Goal: Ask a question: Seek information or help from site administrators or community

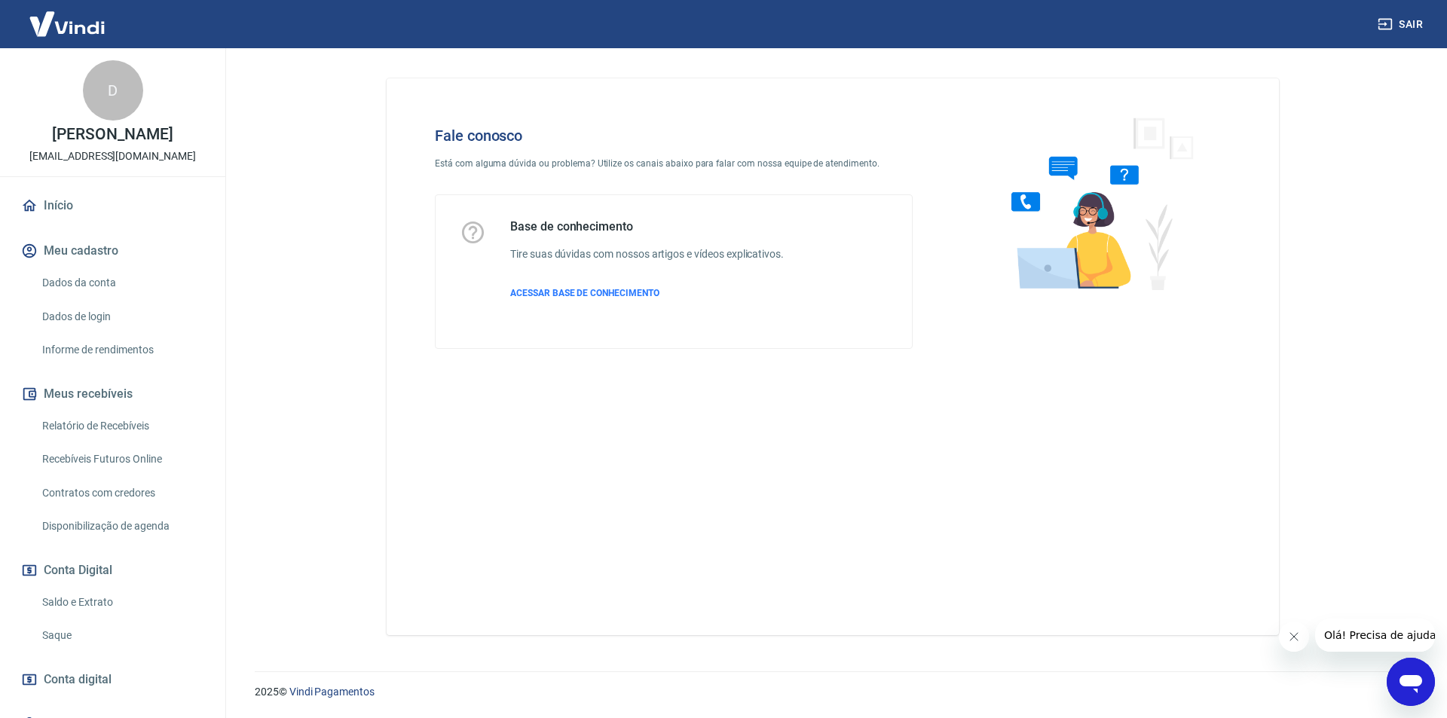
click at [1395, 667] on div "Abrir janela de mensagens" at bounding box center [1410, 681] width 45 height 45
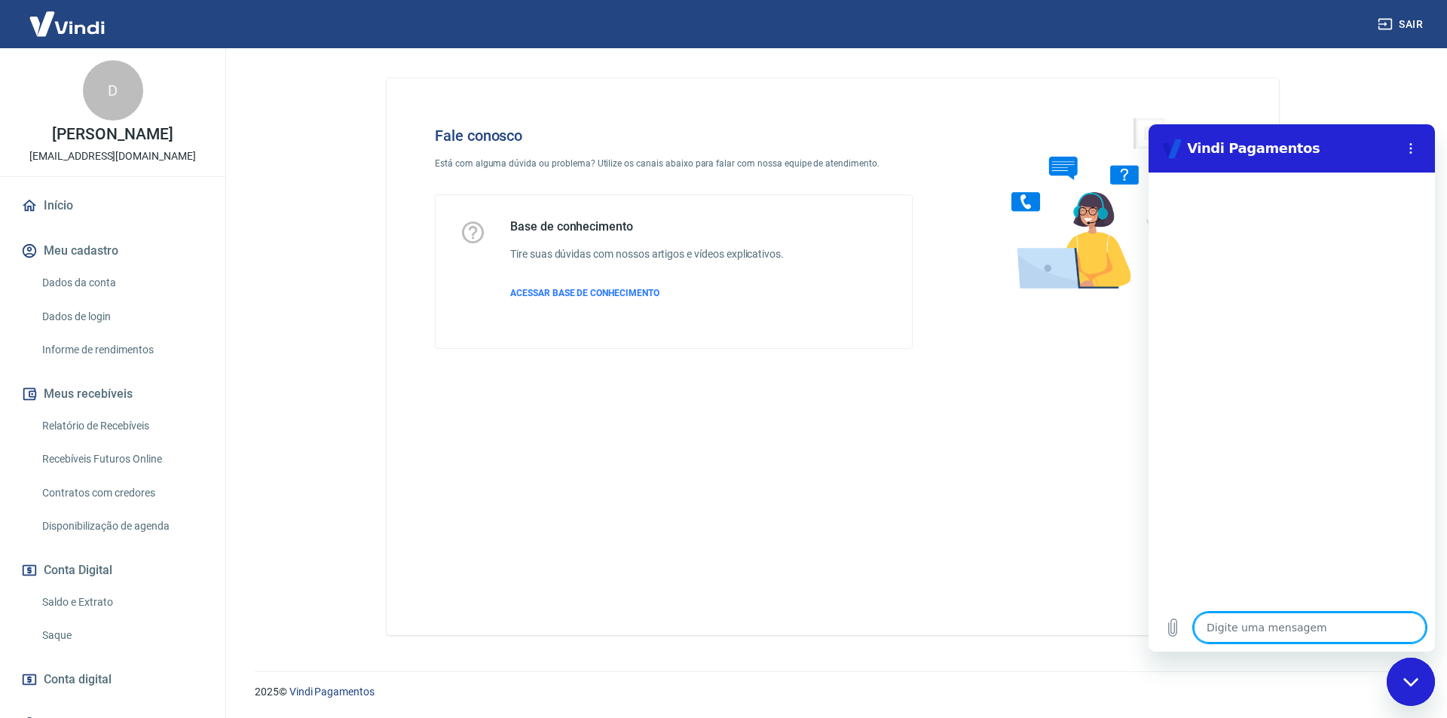
click at [1304, 637] on textarea at bounding box center [1310, 628] width 232 height 30
type textarea "O"
type textarea "x"
type textarea "Oç"
type textarea "x"
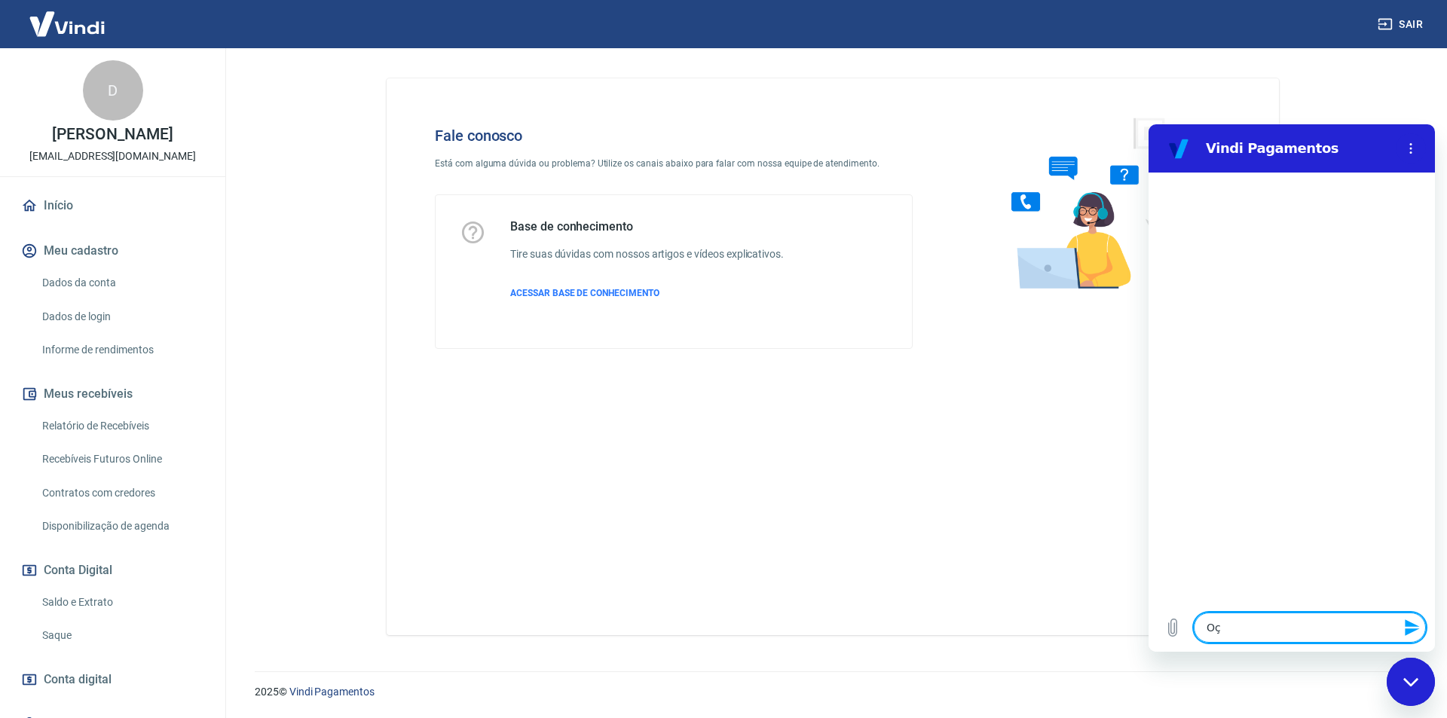
type textarea "Oçl"
type textarea "x"
type textarea "Oçlá"
type textarea "x"
type textarea "Oçl"
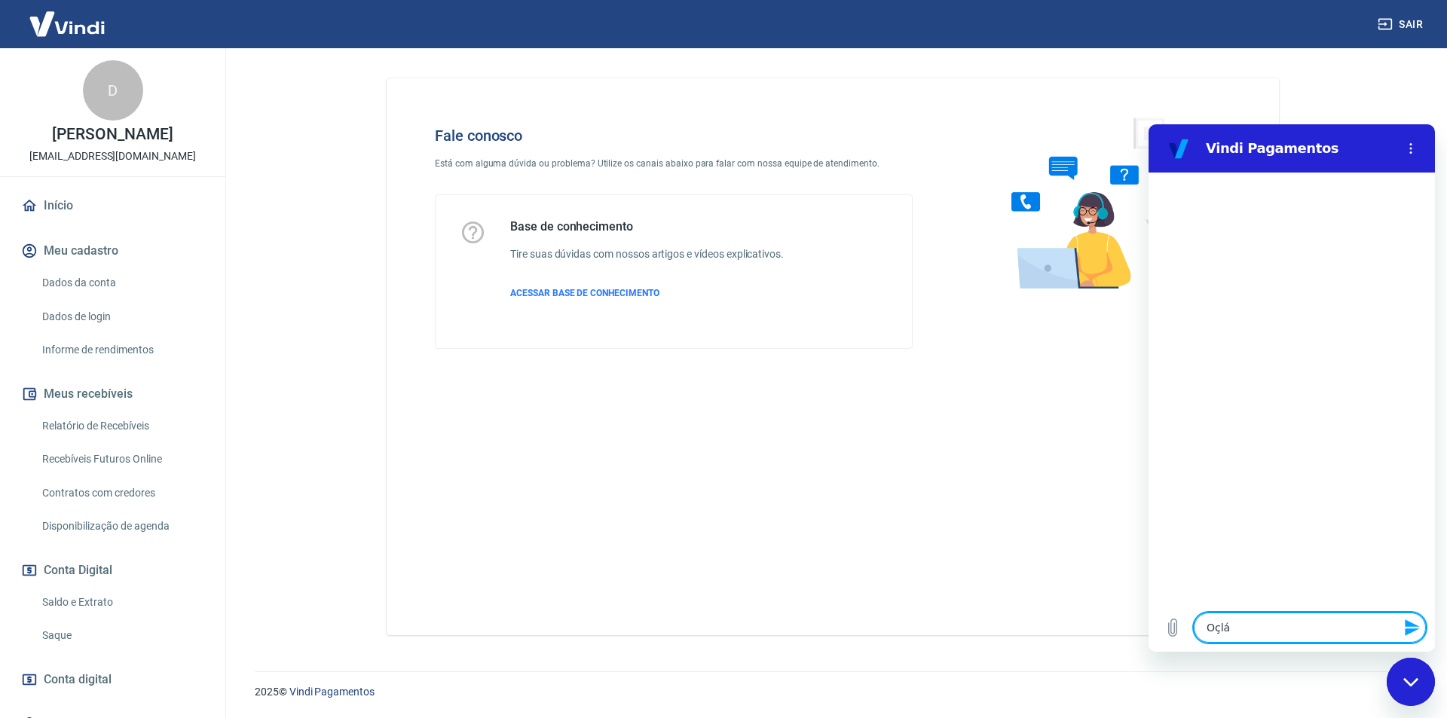
type textarea "x"
type textarea "Oç"
type textarea "x"
type textarea "O"
type textarea "x"
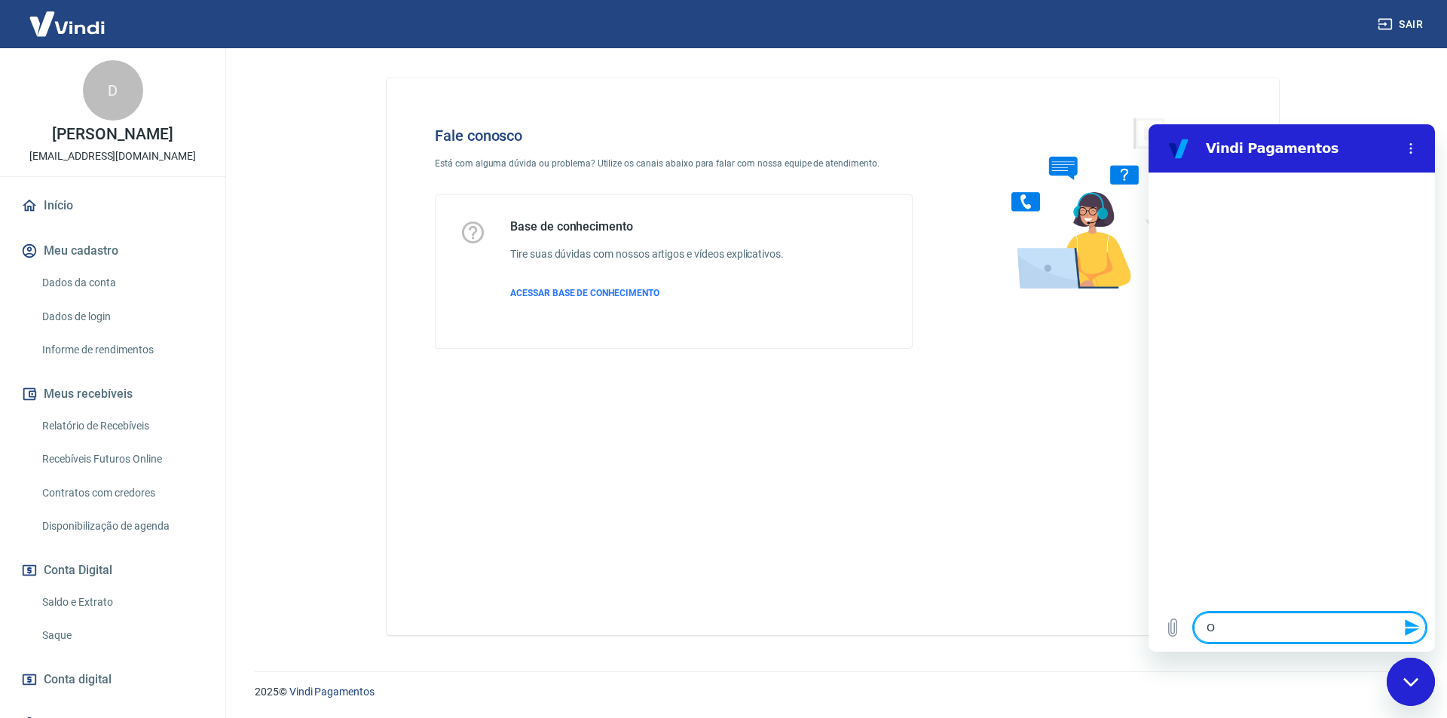
type textarea "Ol"
type textarea "x"
type textarea "Olá"
type textarea "x"
type textarea "Olá."
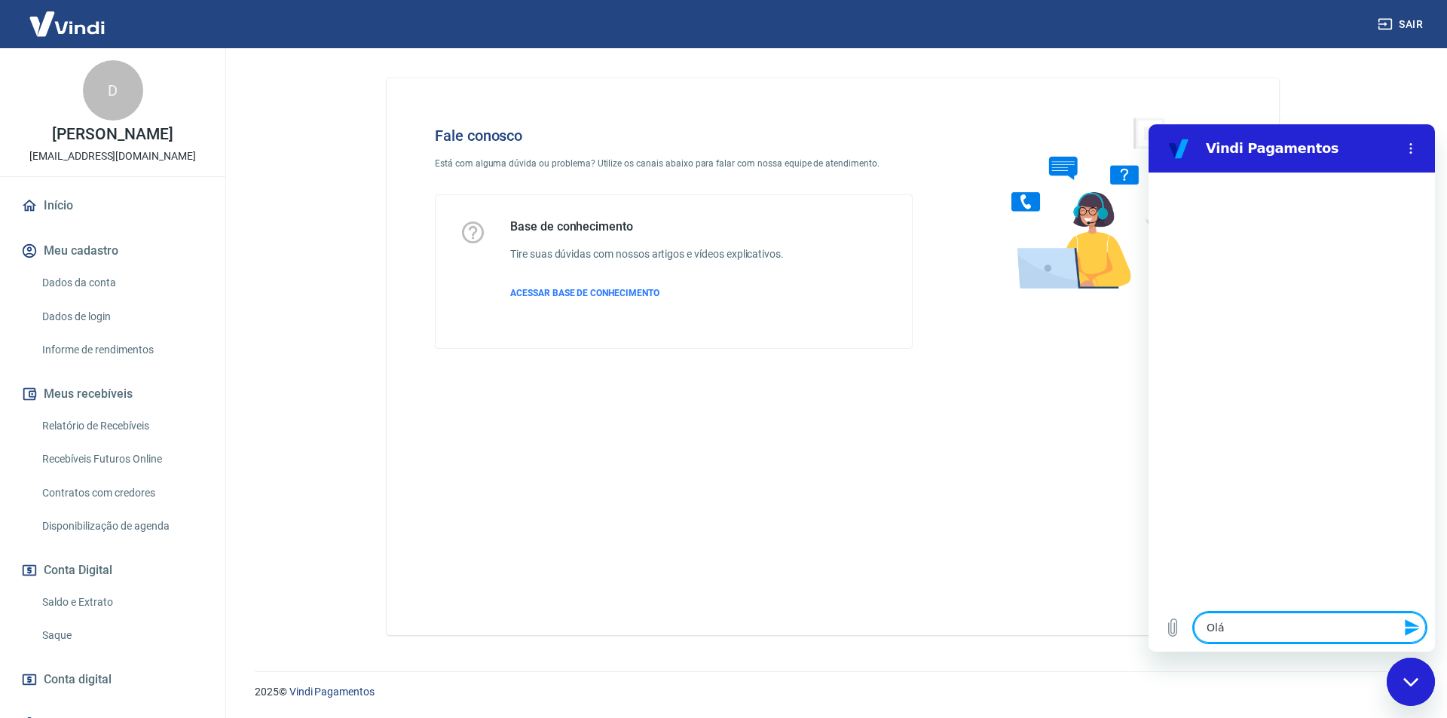
type textarea "x"
type textarea "Olá."
type textarea "x"
type textarea "Olá. T"
type textarea "x"
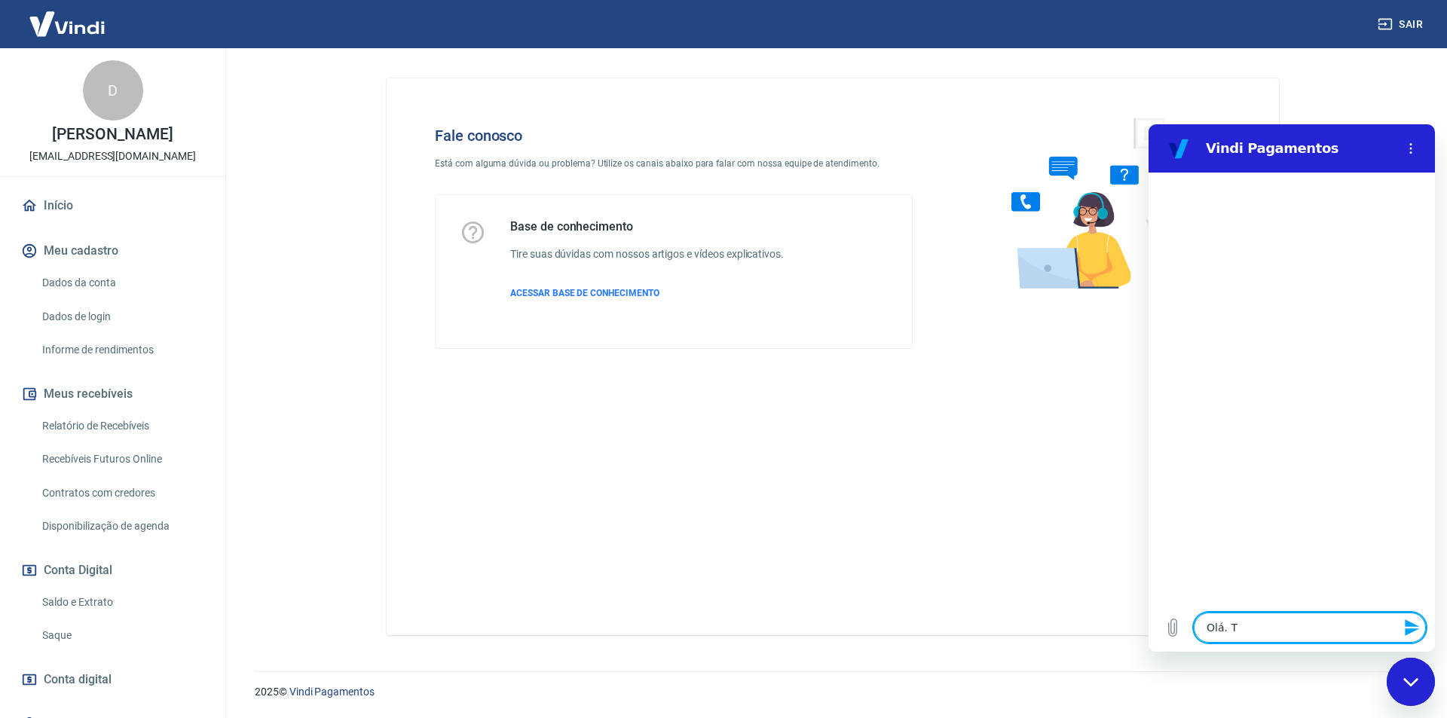
type textarea "Olá. Te"
type textarea "x"
type textarea "Olá. Ten"
type textarea "x"
type textarea "Olá. Tenh"
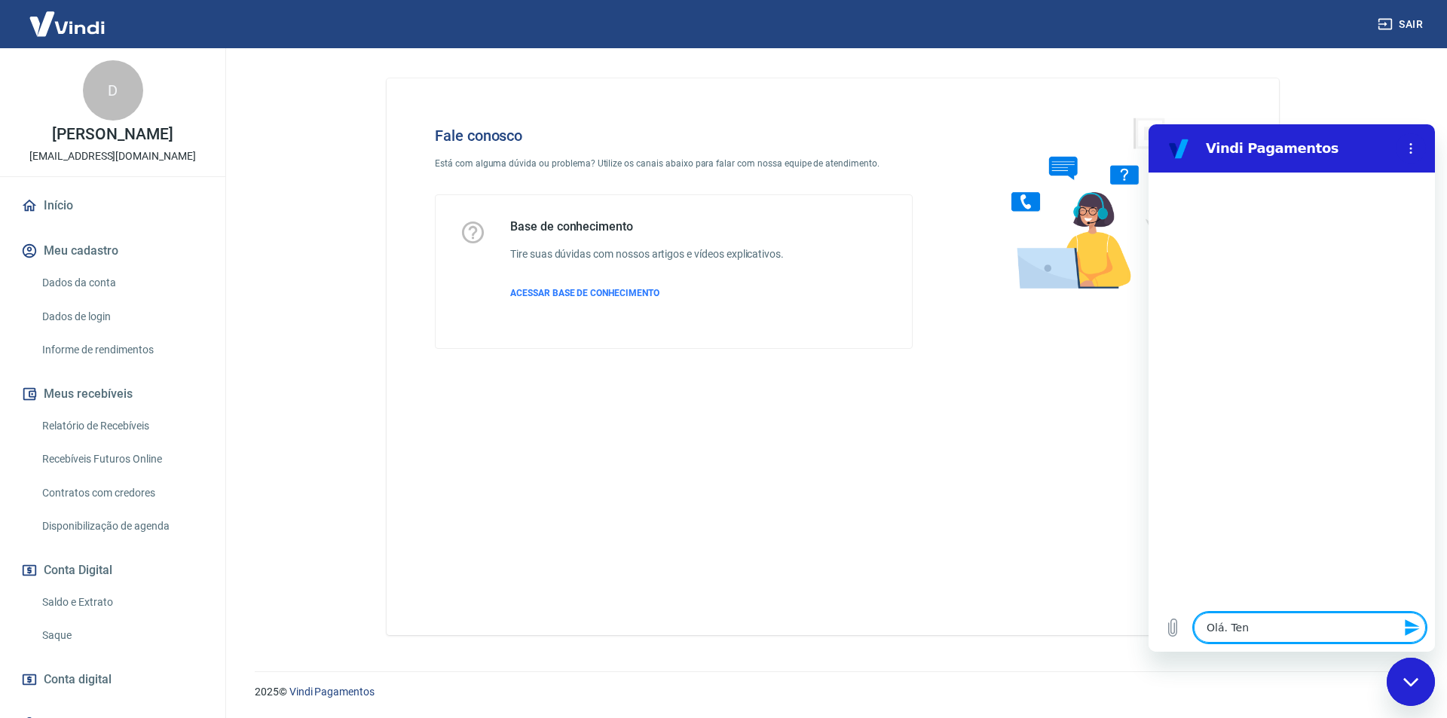
type textarea "x"
type textarea "Olá. Tenho"
type textarea "x"
type textarea "Olá. Tenho"
type textarea "x"
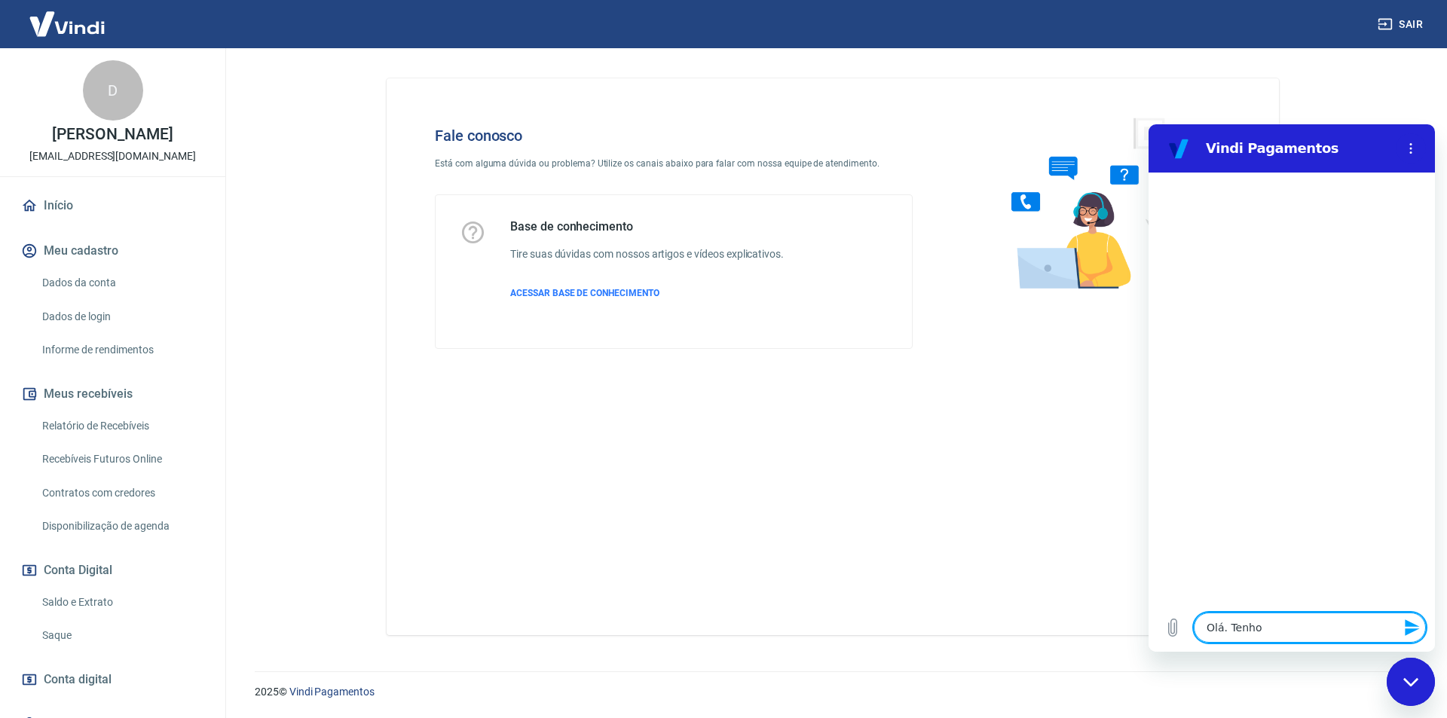
type textarea "Olá. Tenho u"
type textarea "x"
type textarea "Olá. Tenho um"
type textarea "x"
type textarea "Olá. Tenho uma"
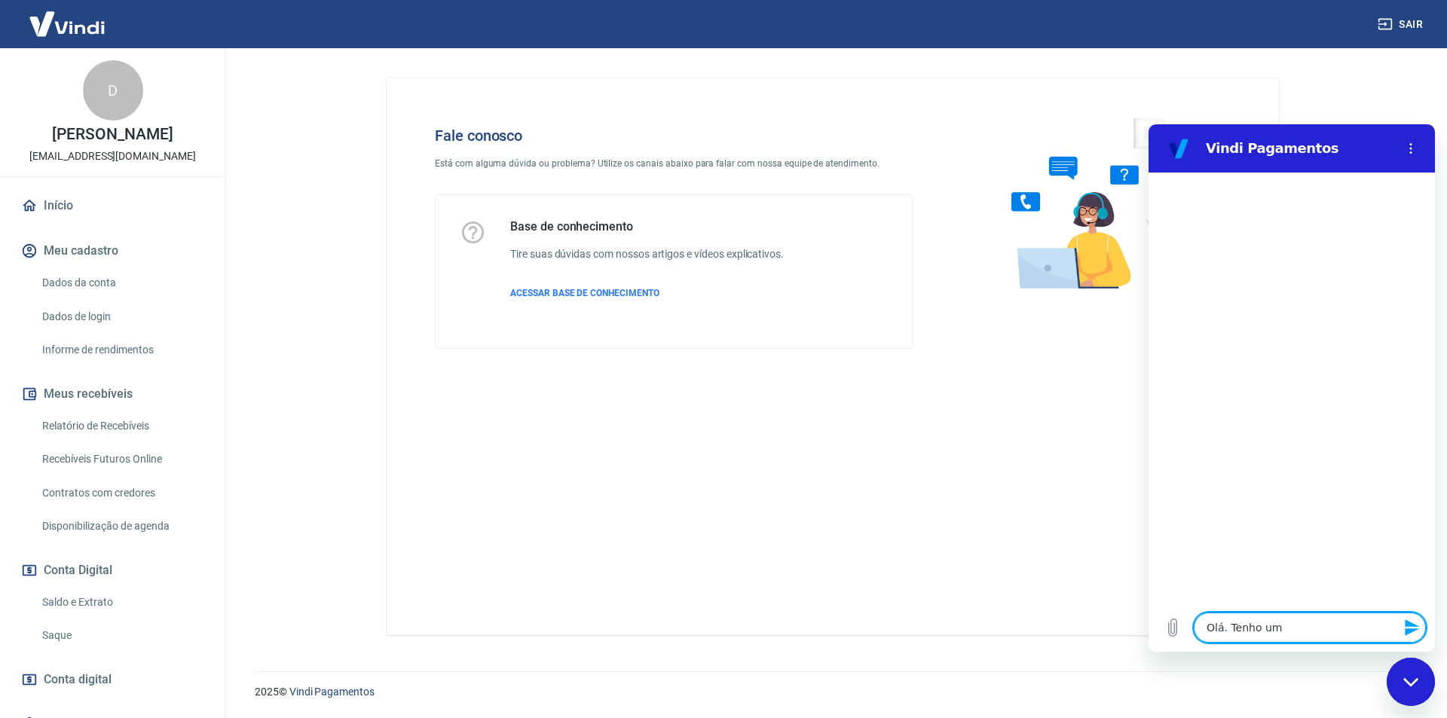
type textarea "x"
type textarea "Olá. Tenho uma"
type textarea "x"
type textarea "Olá. Tenho uma c"
type textarea "x"
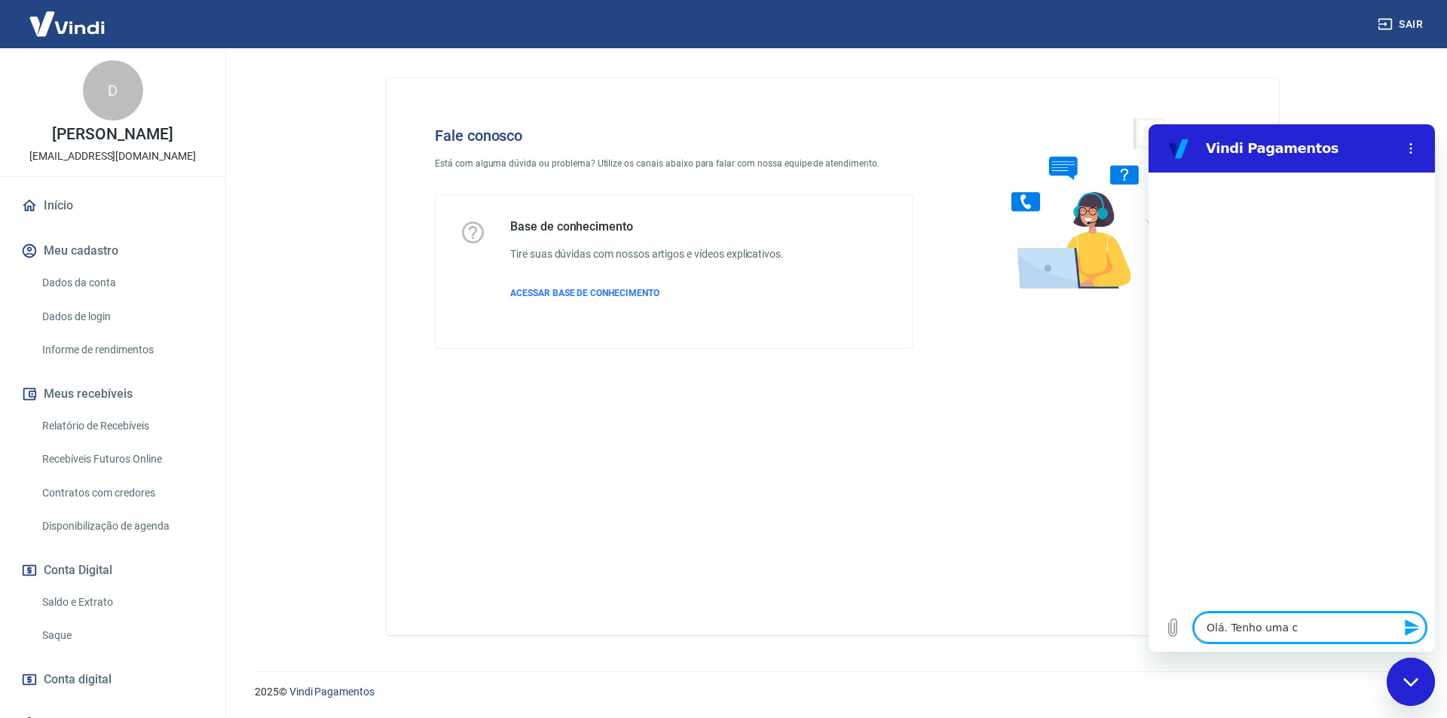
type textarea "Olá. Tenho uma cl"
type textarea "x"
type textarea "Olá. Tenho uma cli"
type textarea "x"
type textarea "Olá. Tenho uma clie"
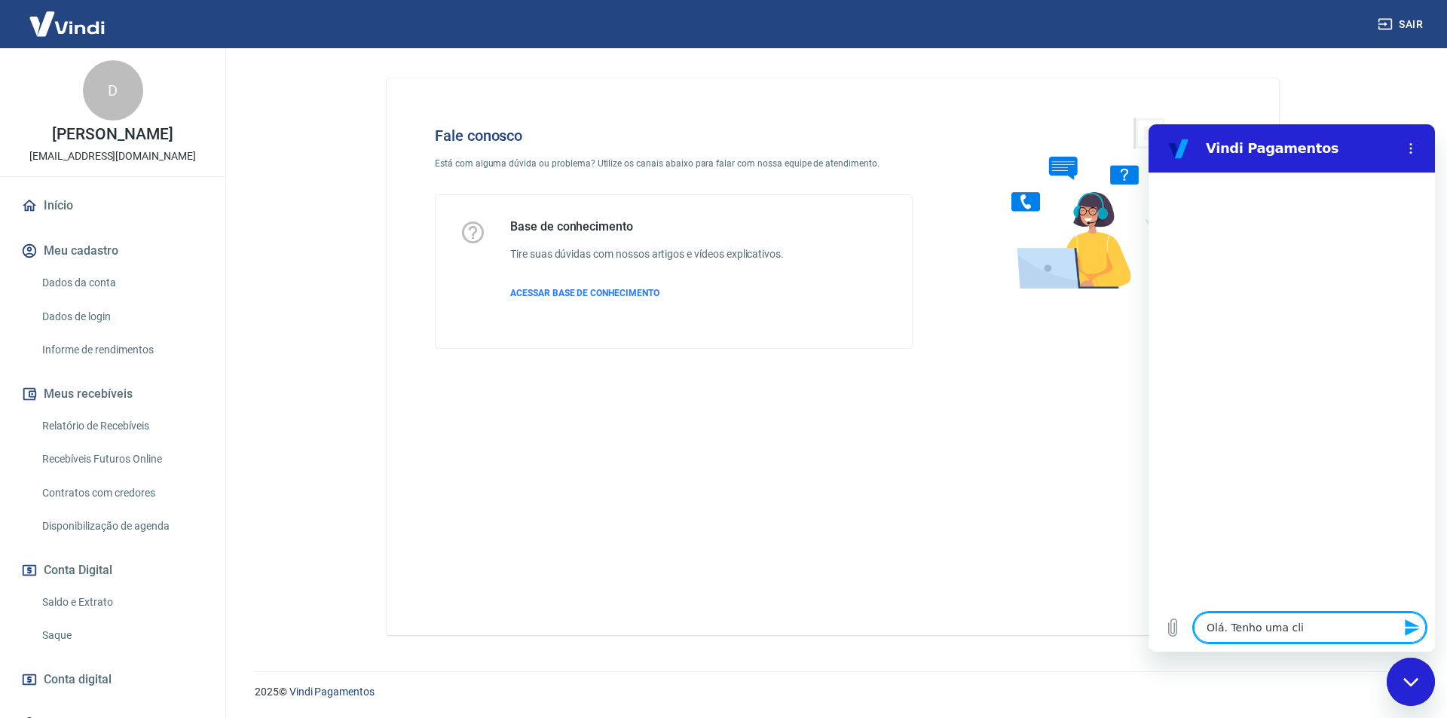
type textarea "x"
type textarea "Olá. Tenho uma clien"
type textarea "x"
type textarea "Olá. Tenho uma client"
type textarea "x"
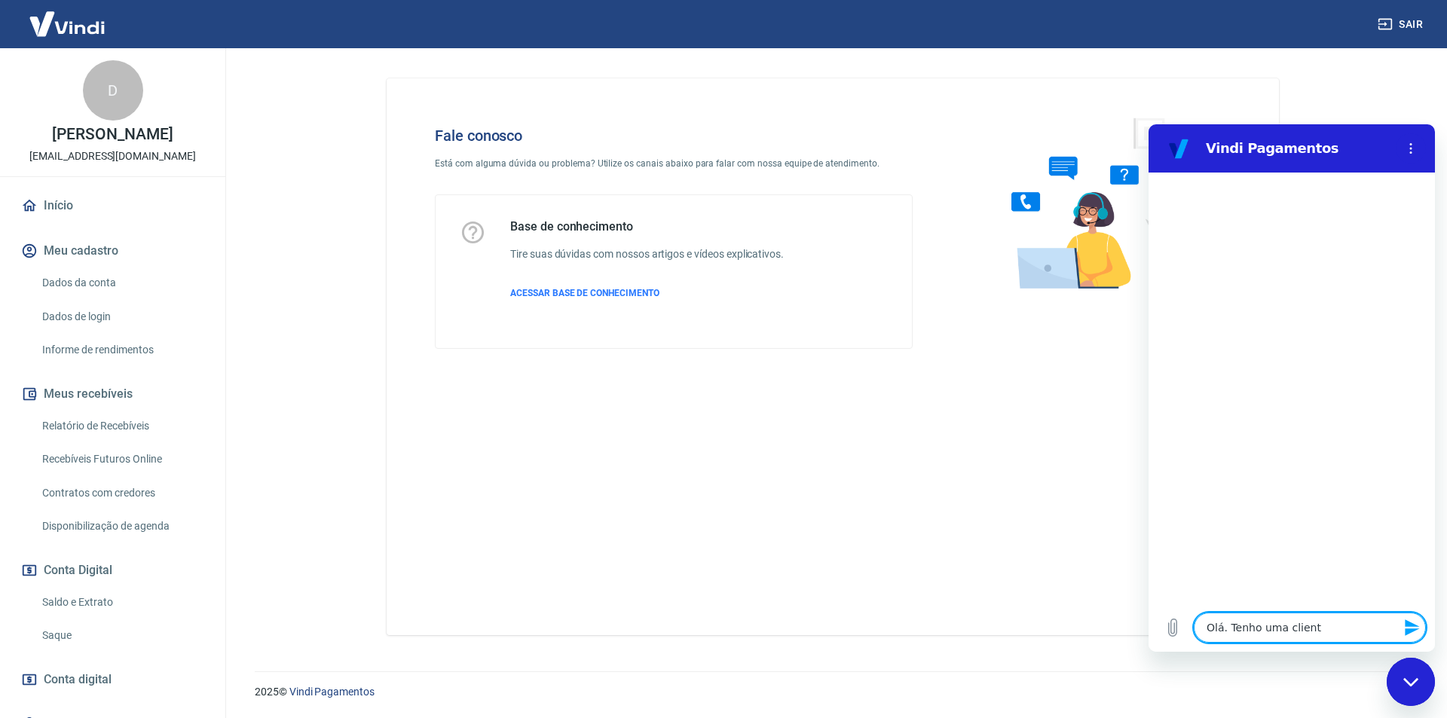
type textarea "Olá. Tenho uma cliente"
type textarea "x"
type textarea "Olá. Tenho uma cliente"
type textarea "x"
type textarea "Olá. Tenho uma cliente q"
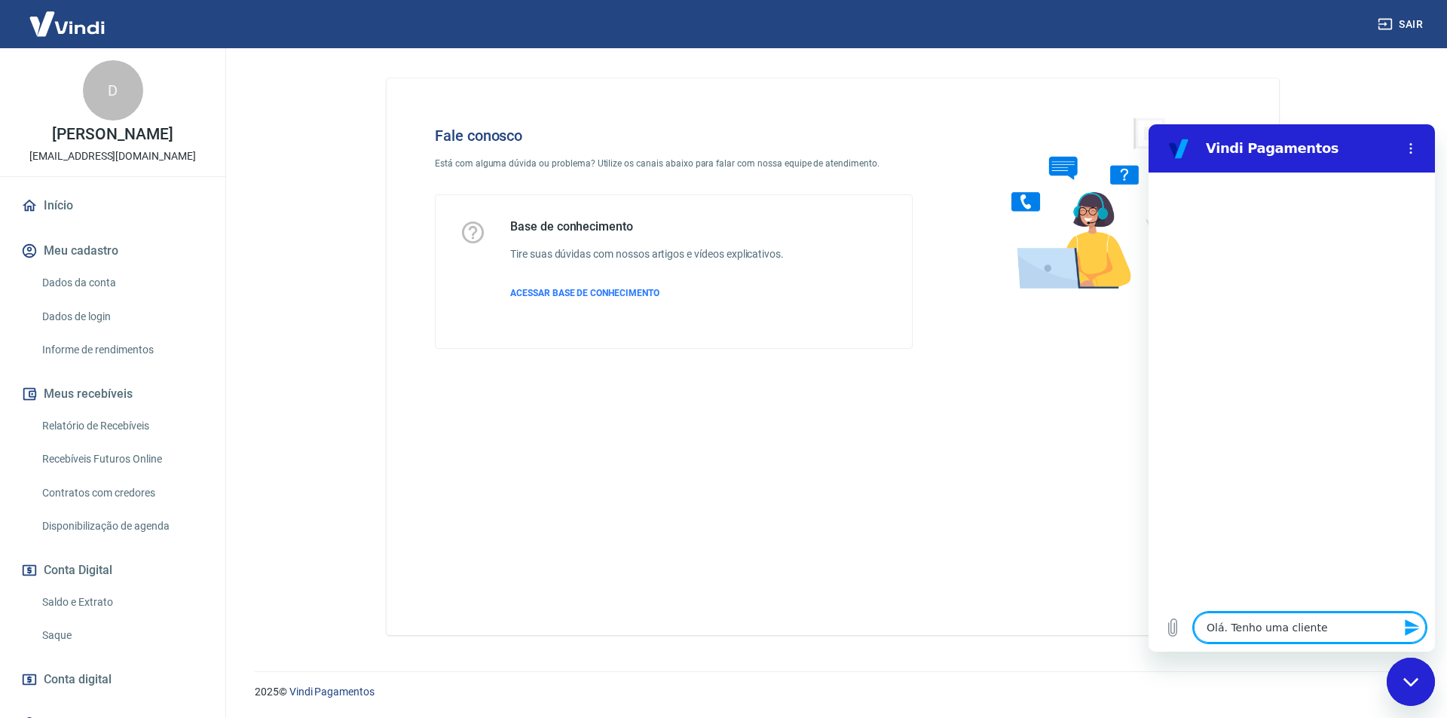
type textarea "x"
type textarea "Olá. Tenho uma cliente qu"
type textarea "x"
type textarea "Olá. Tenho uma cliente que"
type textarea "x"
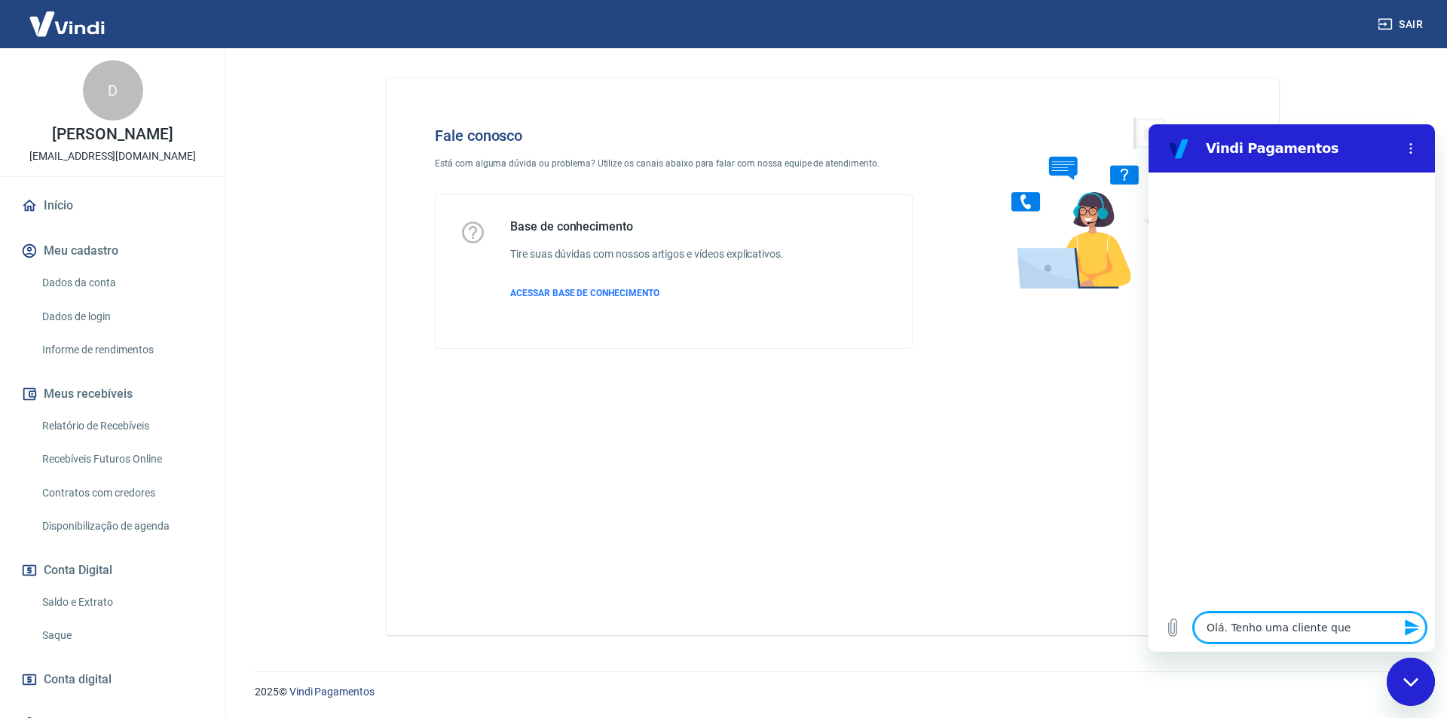
type textarea "Olá. Tenho uma cliente que"
type textarea "x"
type textarea "Olá. Tenho uma cliente que e"
type textarea "x"
type textarea "Olá. Tenho uma cliente que es"
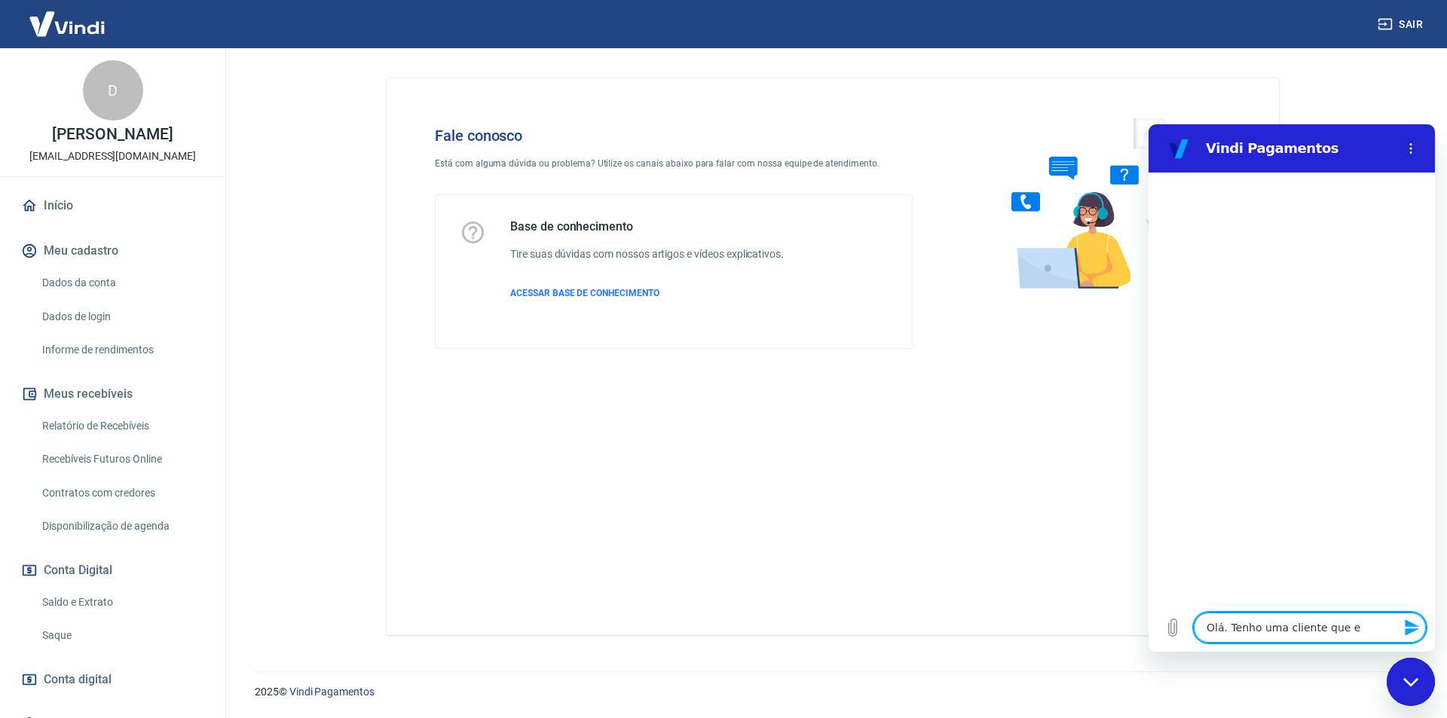
type textarea "x"
type textarea "Olá. Tenho uma cliente que est"
type textarea "x"
type textarea "Olá. Tenho uma cliente que está"
type textarea "x"
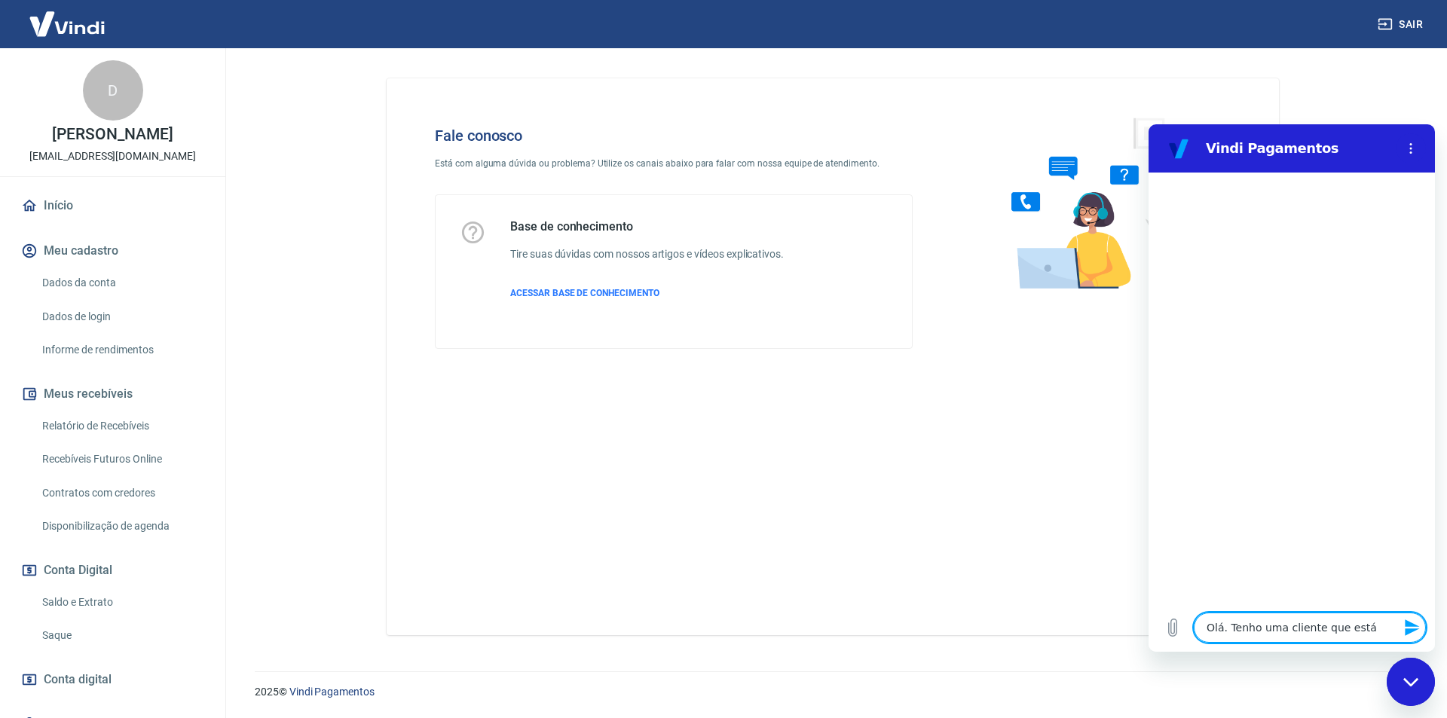
type textarea "Olá. Tenho uma cliente que está"
type textarea "x"
type textarea "Olá. Tenho uma cliente que está e"
type textarea "x"
type textarea "Olá. Tenho uma cliente que está em"
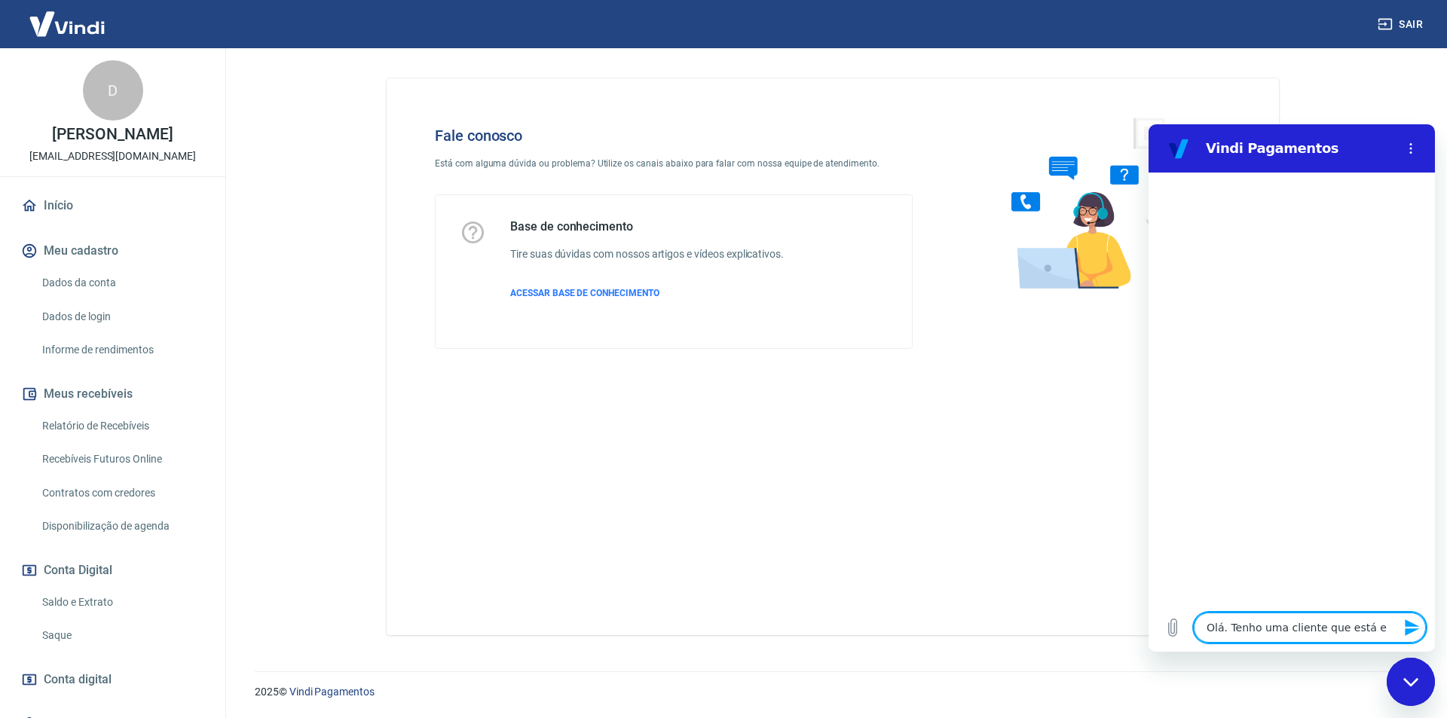
type textarea "x"
type textarea "Olá. Tenho uma cliente que está em"
type textarea "x"
type textarea "Olá. Tenho uma cliente que está em c"
type textarea "x"
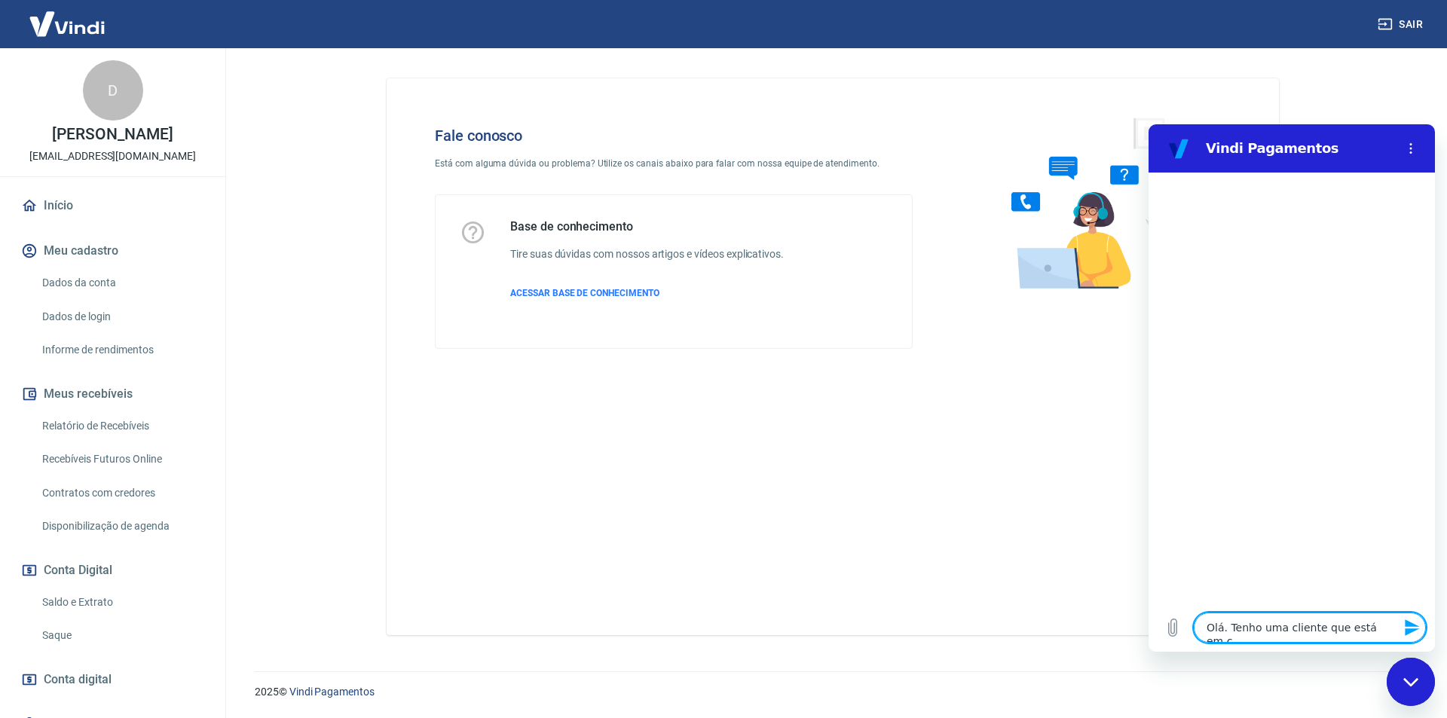
type textarea "Olá. Tenho uma cliente que está em co"
type textarea "x"
type textarea "Olá. Tenho uma cliente que está em cob"
type textarea "x"
type textarea "Olá. Tenho uma cliente que está em cobr"
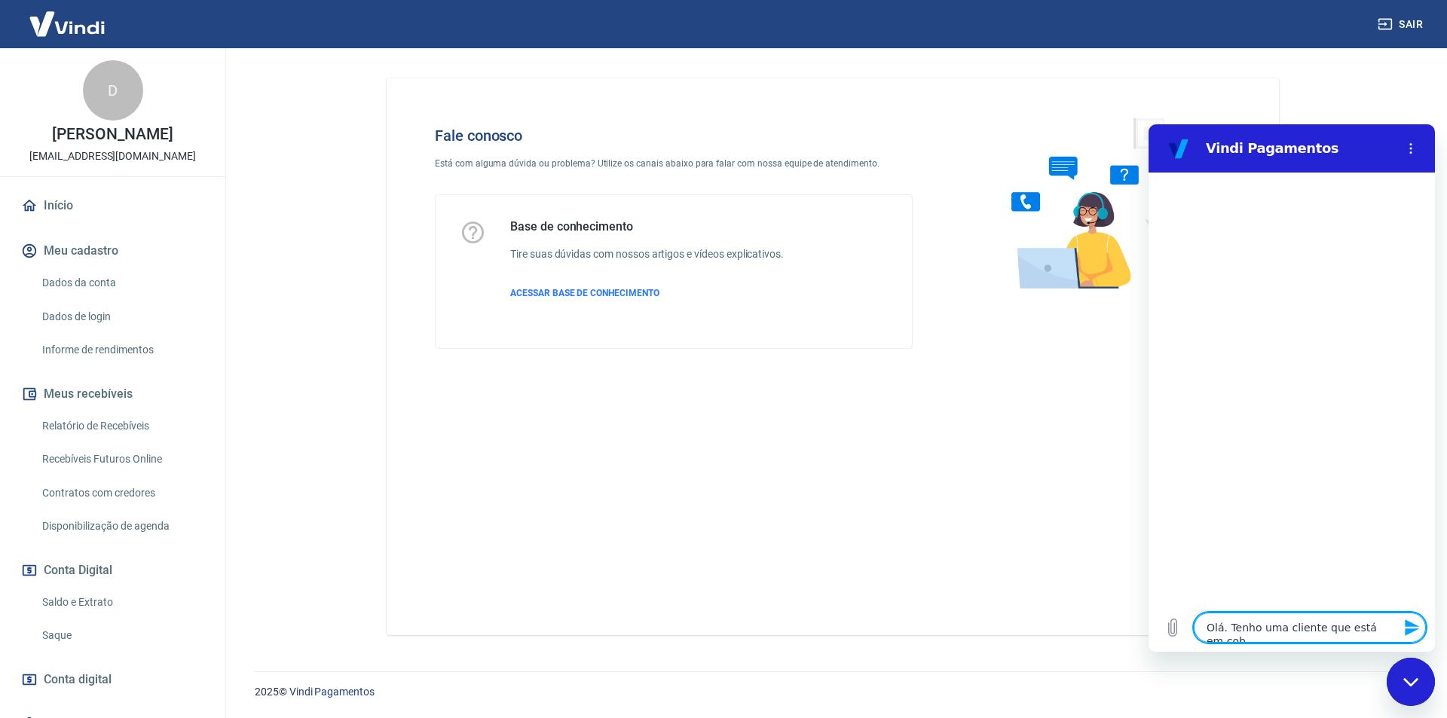
type textarea "x"
type textarea "Olá. Tenho uma cliente que está em cobra"
type textarea "x"
type textarea "Olá. Tenho uma cliente que está em cobran"
type textarea "x"
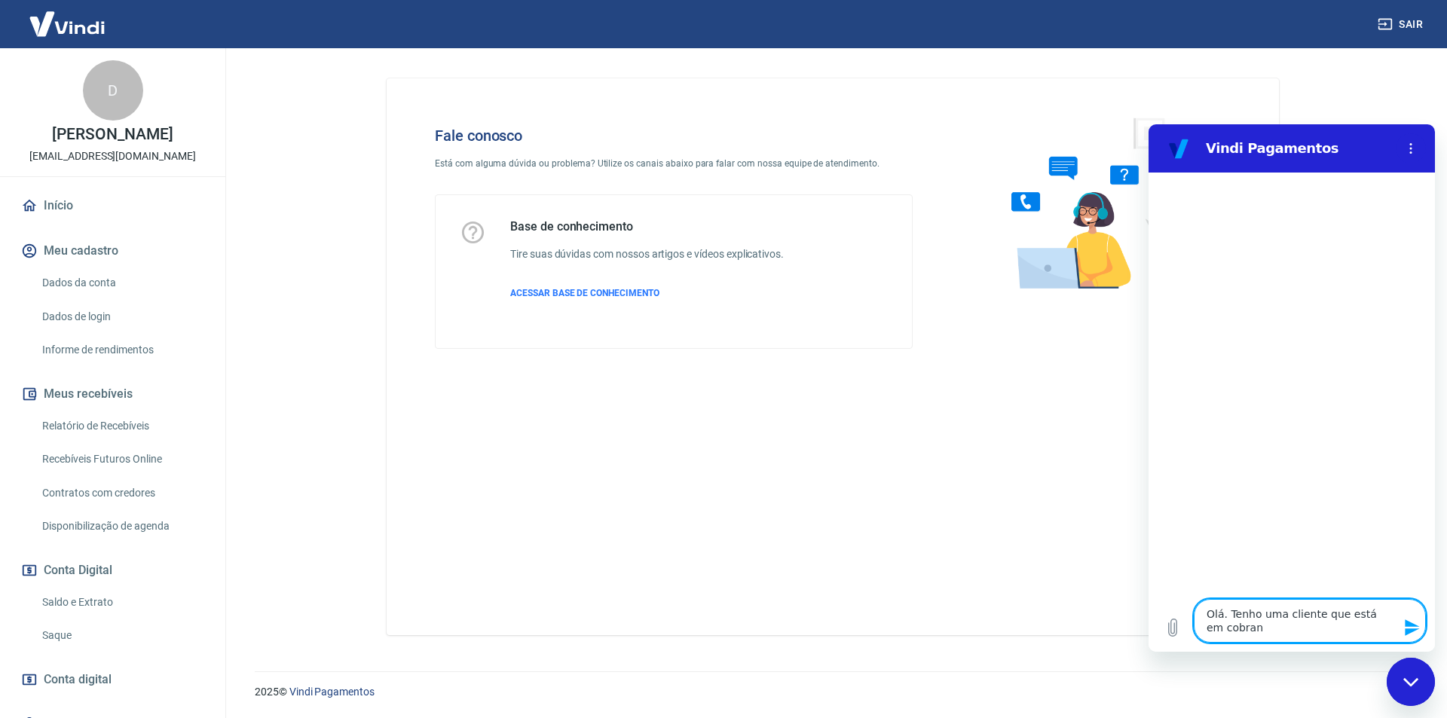
type textarea "Olá. Tenho uma cliente que está em cobrand"
type textarea "x"
type textarea "Olá. Tenho uma cliente que está em cobrando"
type textarea "x"
type textarea "Olá. Tenho uma cliente que está em cobrando"
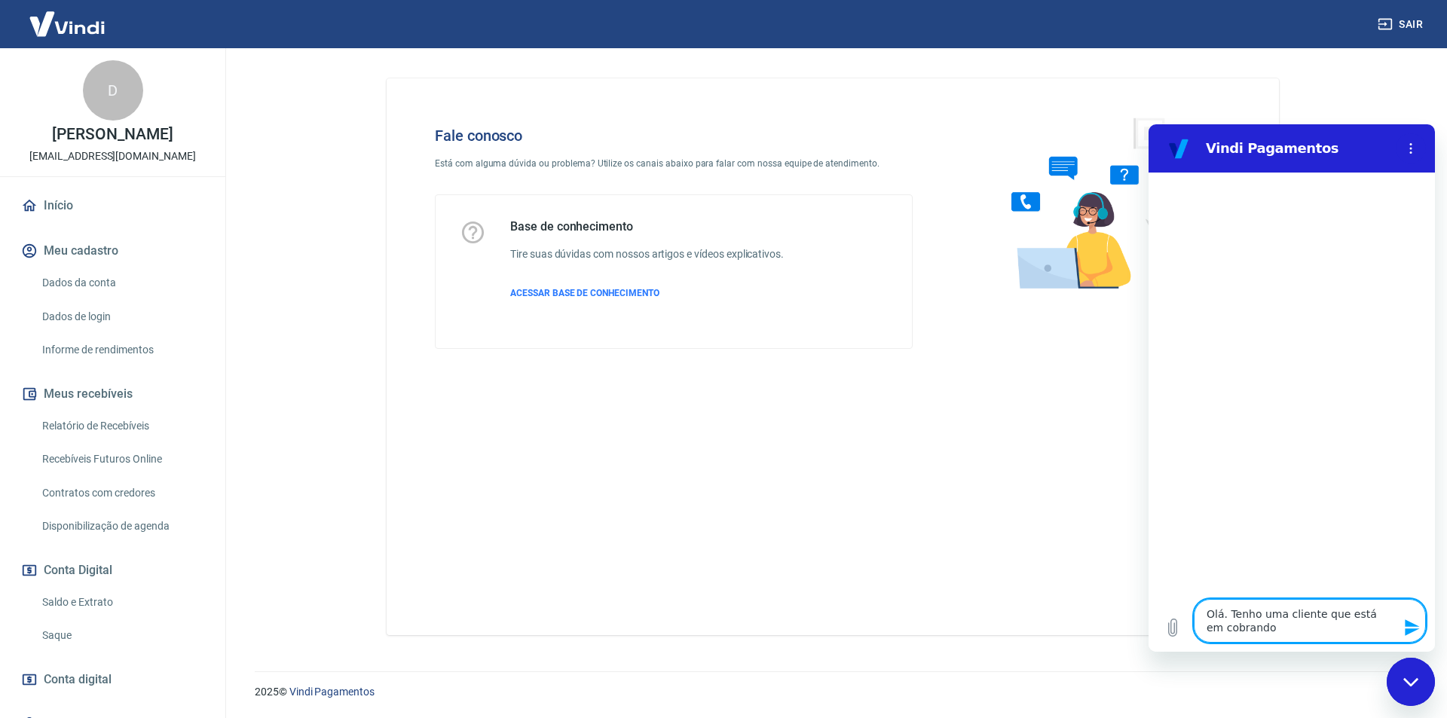
type textarea "x"
type textarea "Olá. Tenho uma cliente que está em cobrando u"
type textarea "x"
type textarea "Olá. Tenho uma cliente que está em cobrando um"
type textarea "x"
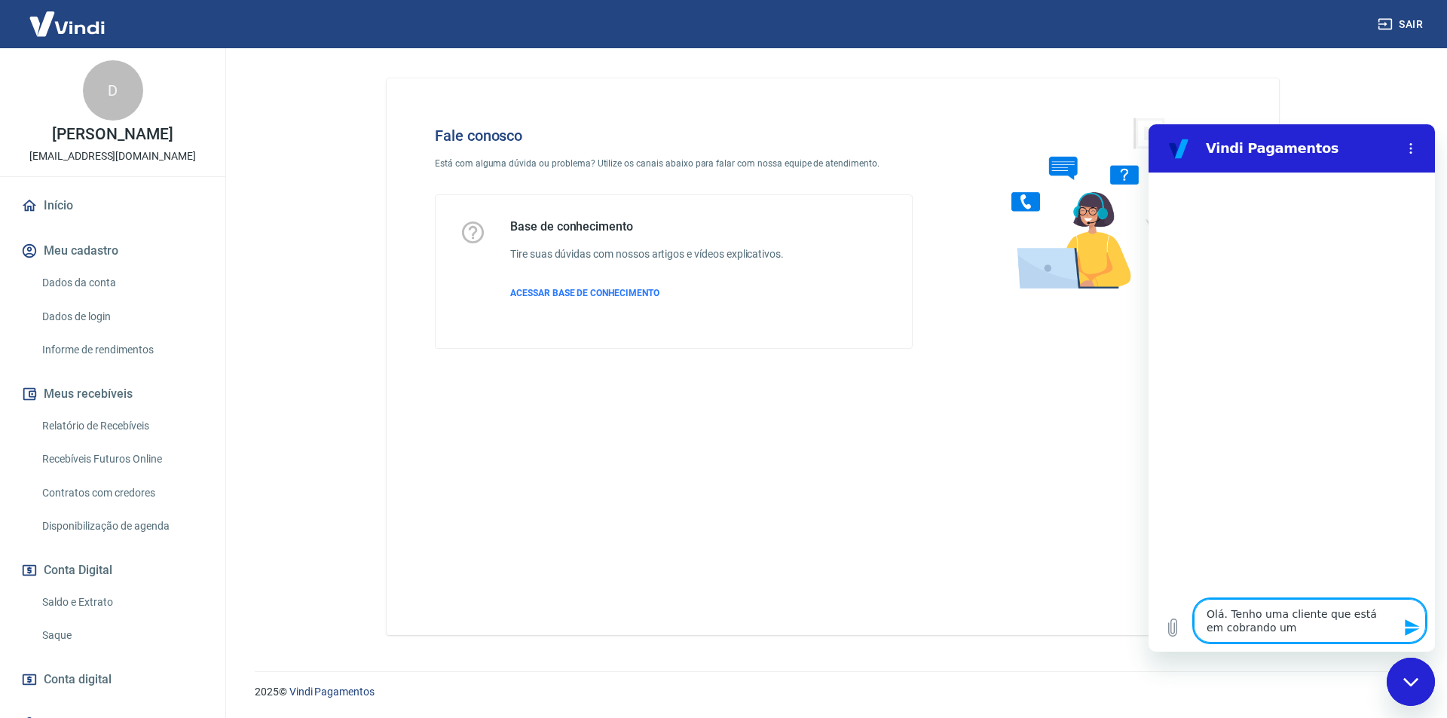
type textarea "Olá. Tenho uma cliente que está em cobrando um"
type textarea "x"
type textarea "Olá. Tenho uma cliente que está em cobrando um p"
type textarea "x"
type textarea "Olá. Tenho uma cliente que está em cobrando um pe"
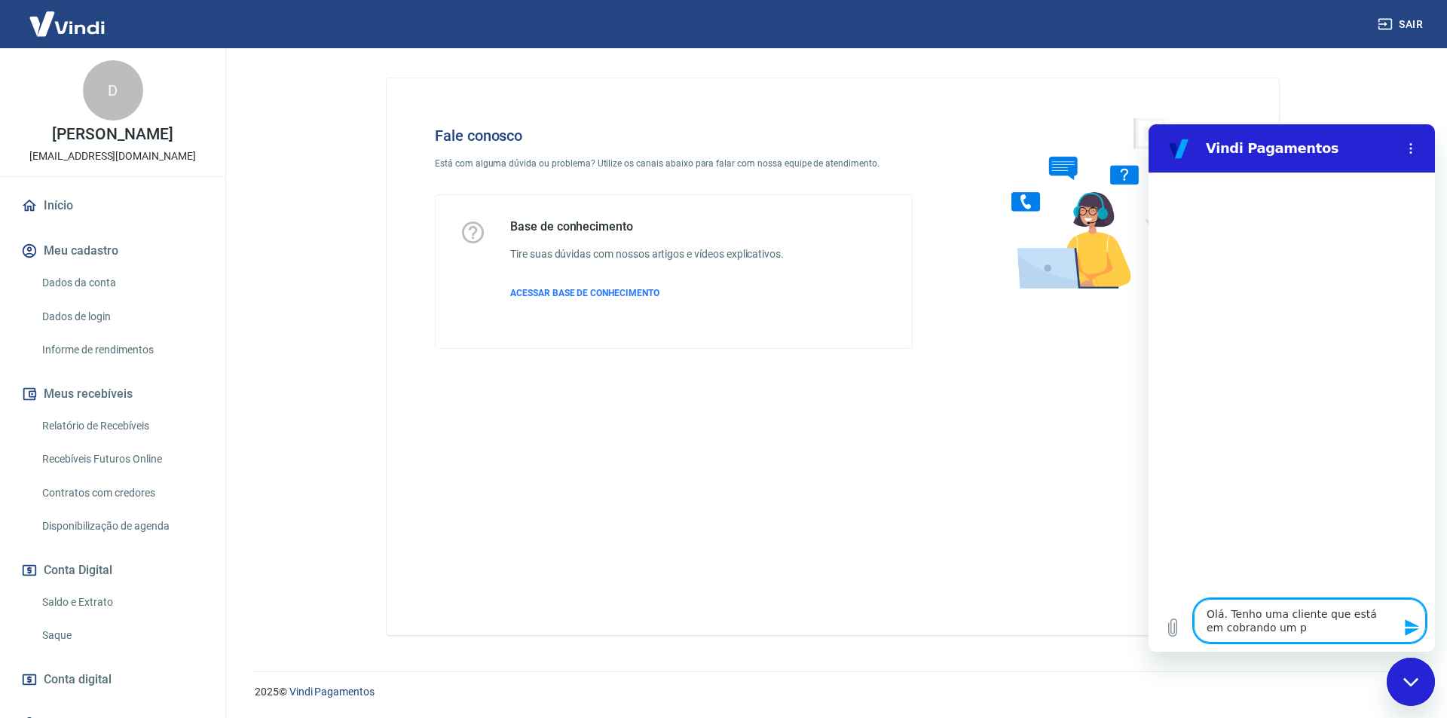
type textarea "x"
type textarea "Olá. Tenho uma cliente que está em cobrando um ped"
type textarea "x"
type textarea "Olá. Tenho uma cliente que está em cobrando um pedi"
type textarea "x"
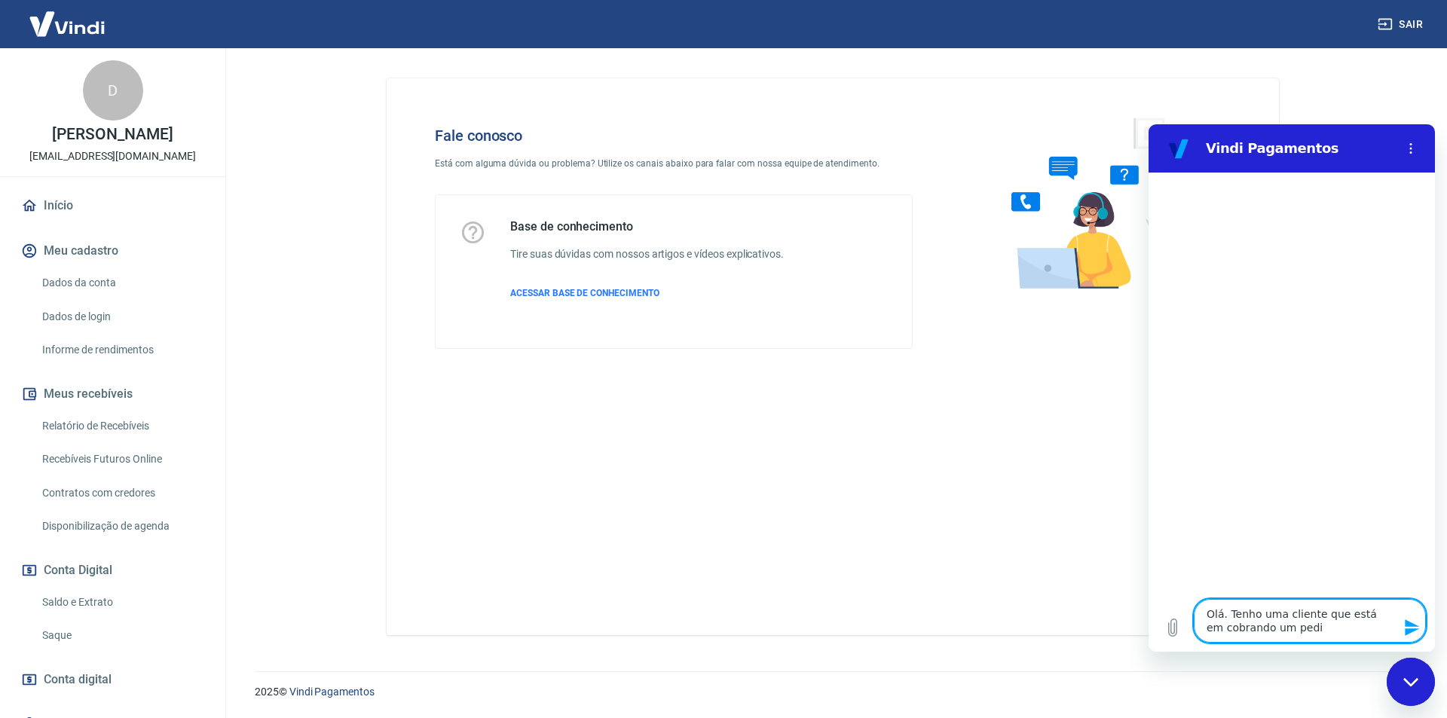
type textarea "Olá. Tenho uma cliente que está em cobrando um pedid"
type textarea "x"
type textarea "Olá. Tenho uma cliente que está em cobrando um pedido"
type textarea "x"
type textarea "Olá. Tenho uma cliente que está em cobrando um pedido"
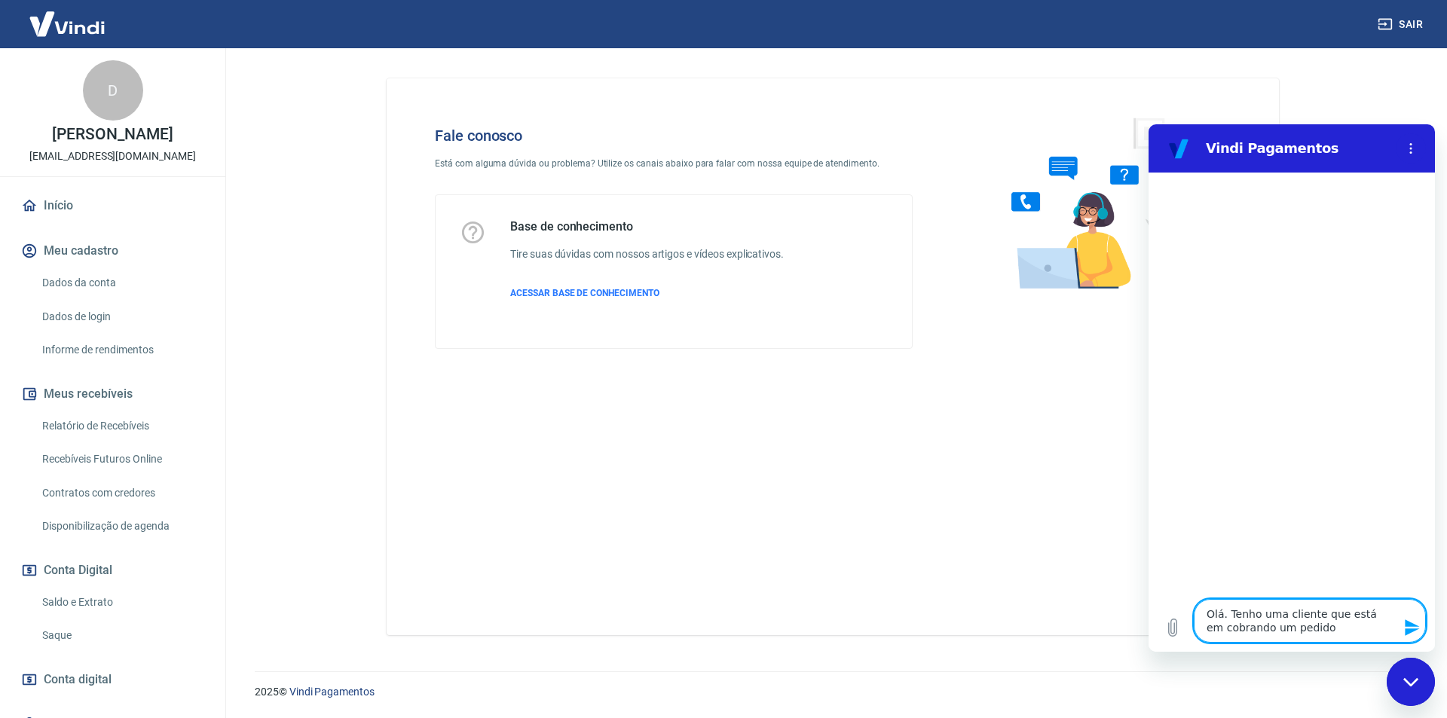
type textarea "x"
type textarea "Olá. Tenho uma cliente que está em cobrando um pedido j"
type textarea "x"
type textarea "Olá. Tenho uma cliente que está em cobrando um pedido já"
type textarea "x"
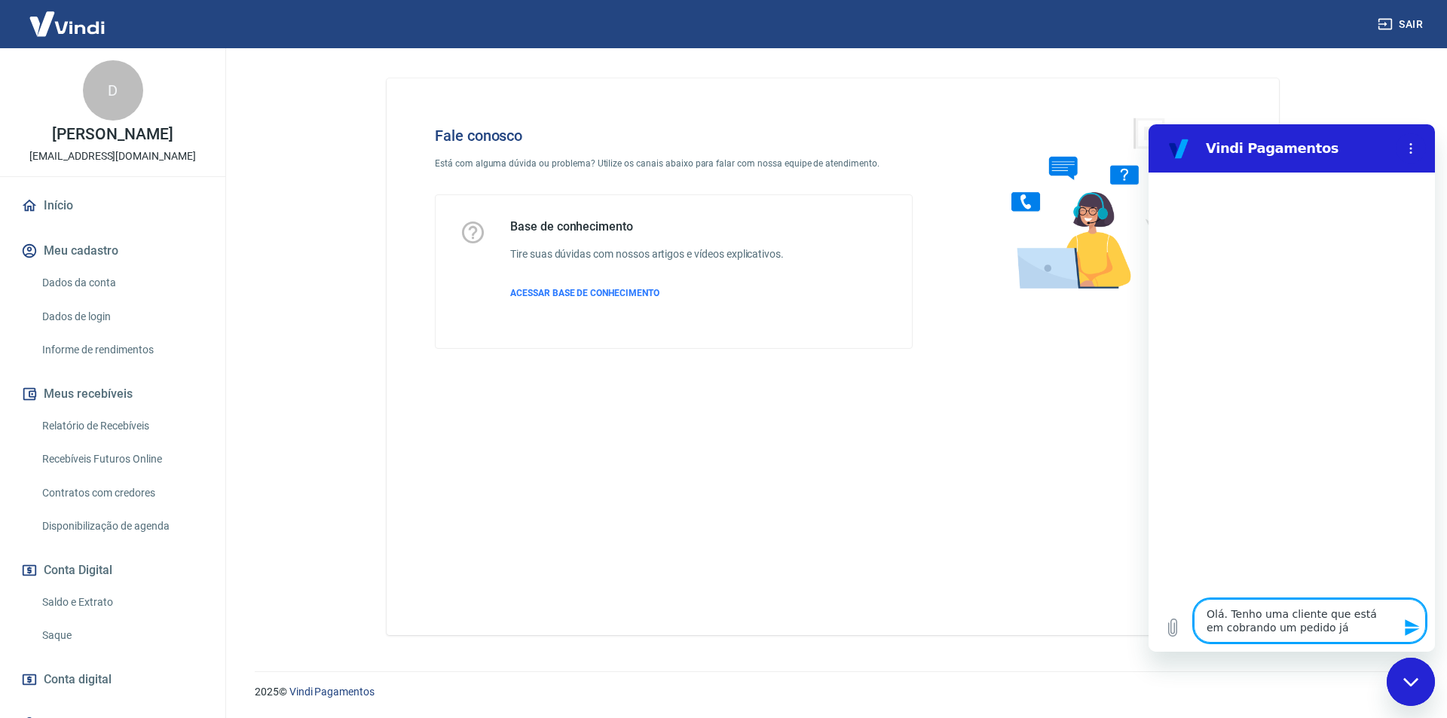
type textarea "Olá. Tenho uma cliente que está em cobrando um pedido já"
type textarea "x"
type textarea "Olá. Tenho uma cliente que está em cobrando um pedido já p"
type textarea "x"
type textarea "Olá. Tenho uma cliente que está em cobrando um pedido já pa"
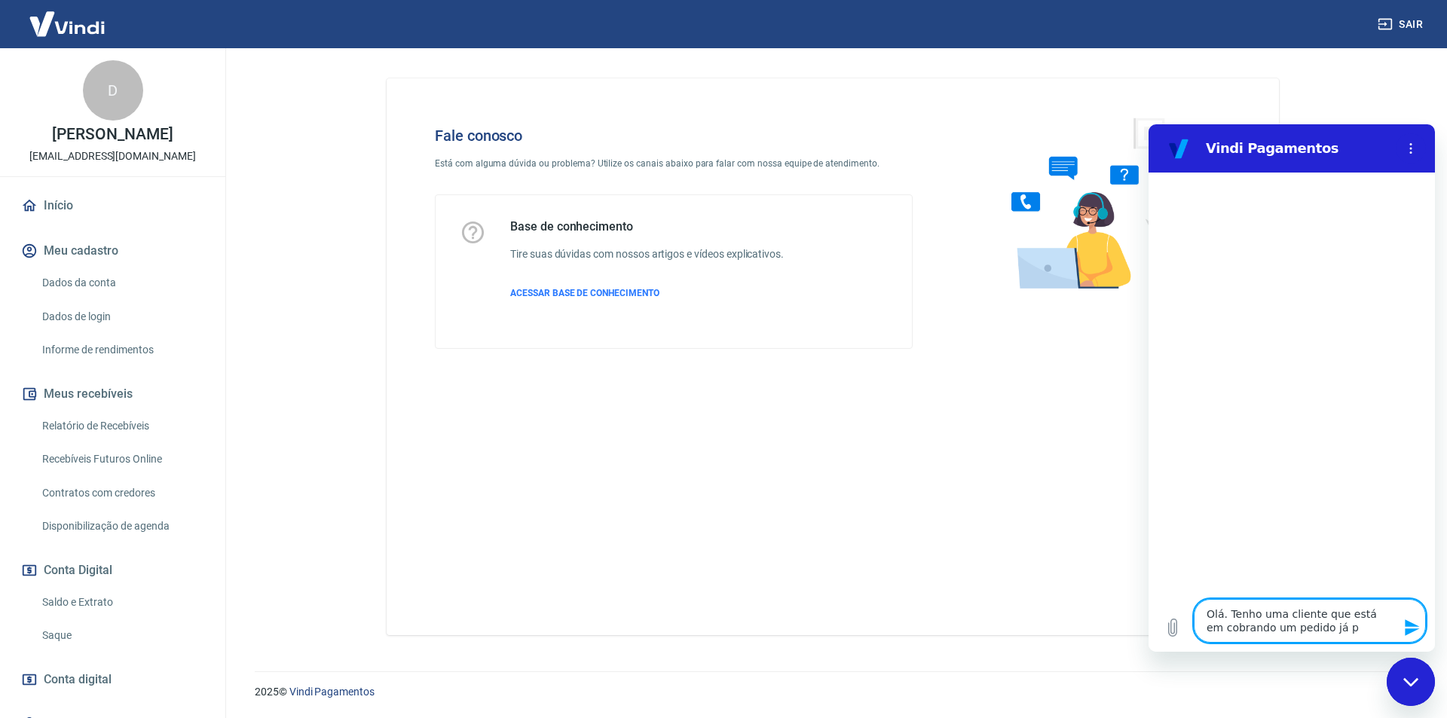
type textarea "x"
type textarea "Olá. Tenho uma cliente que está em cobrando um pedido já pag"
type textarea "x"
type textarea "Olá. Tenho uma cliente que está em cobrando um pedido já pago"
type textarea "x"
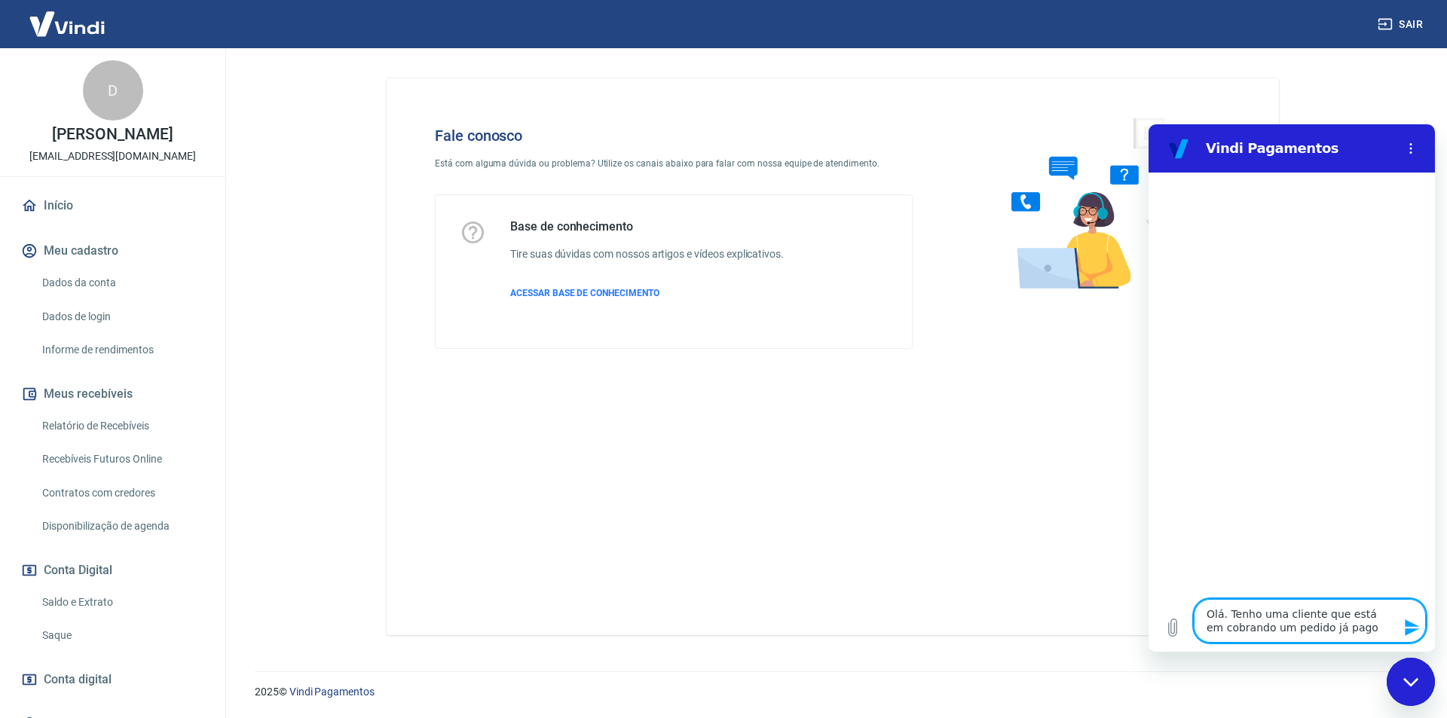
type textarea "Olá. Tenho uma cliente que está em cobrando um pedido já pago"
type textarea "x"
type textarea "Olá. Tenho uma cliente que está em cobrando um pedido já pago v"
type textarea "x"
type textarea "Olá. Tenho uma cliente que está em cobrando um pedido já pago vi"
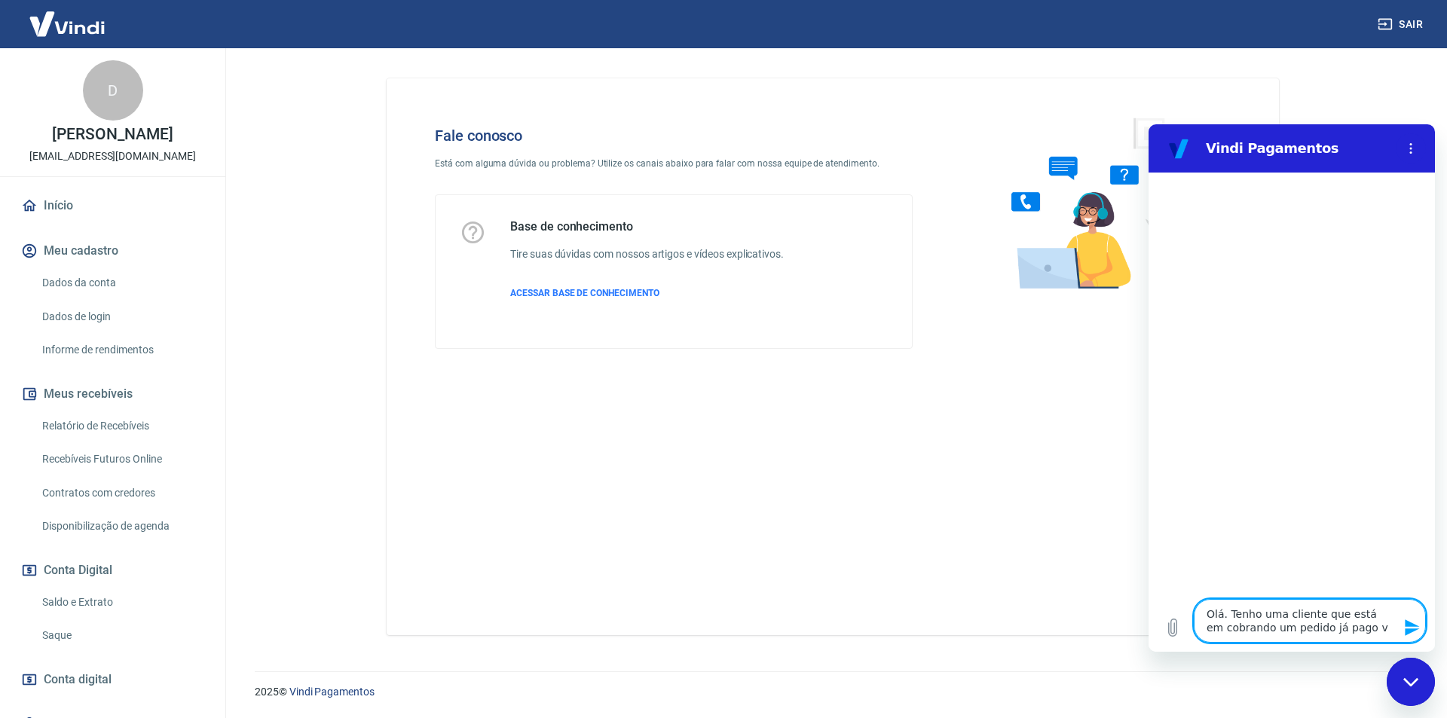
type textarea "x"
type textarea "Olá. Tenho uma cliente que está em cobrando um pedido já pago via"
type textarea "x"
type textarea "Olá. Tenho uma cliente que está em cobrando um pedido já pago via"
type textarea "x"
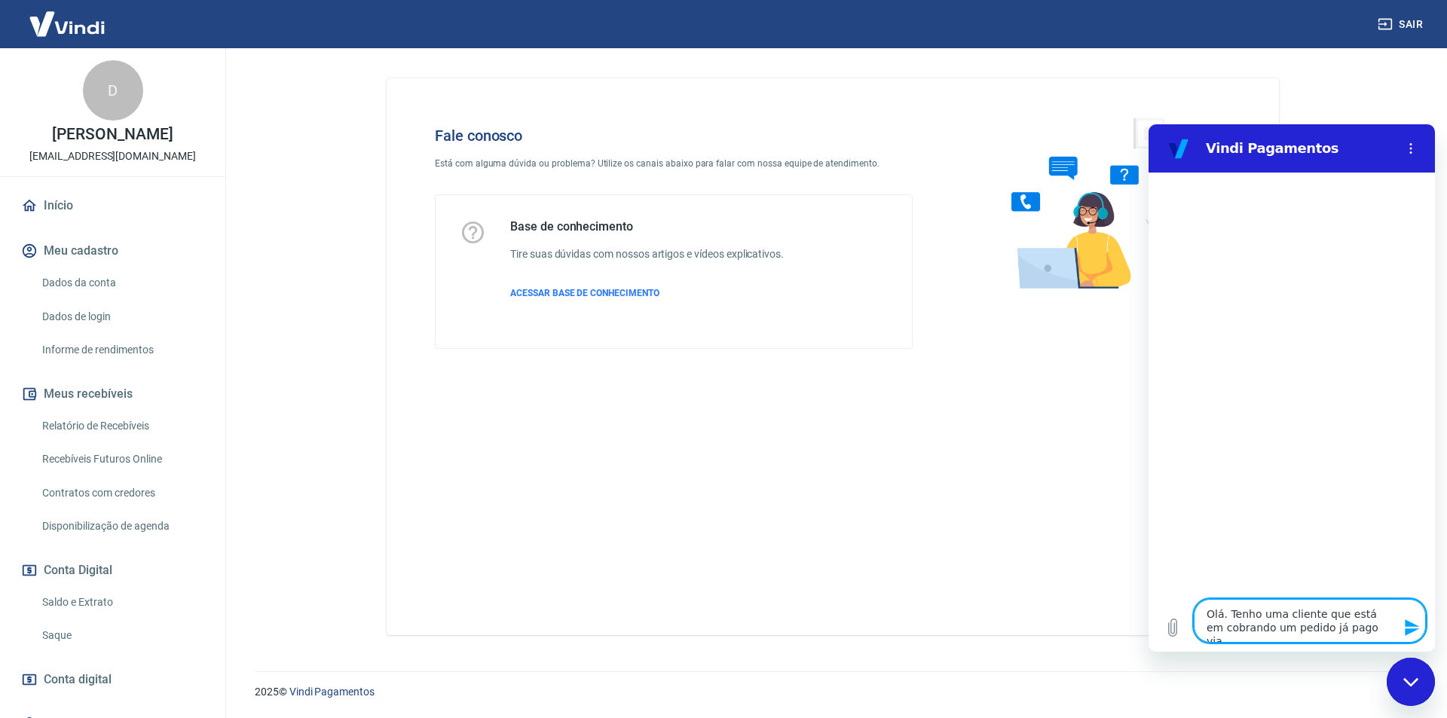
type textarea "Olá. Tenho uma cliente que está em cobrando um pedido já pago via P"
type textarea "x"
type textarea "Olá. Tenho uma cliente que está em cobrando um pedido já pago via PI"
type textarea "x"
type textarea "Olá. Tenho uma cliente que está em cobrando um pedido já pago via PIX"
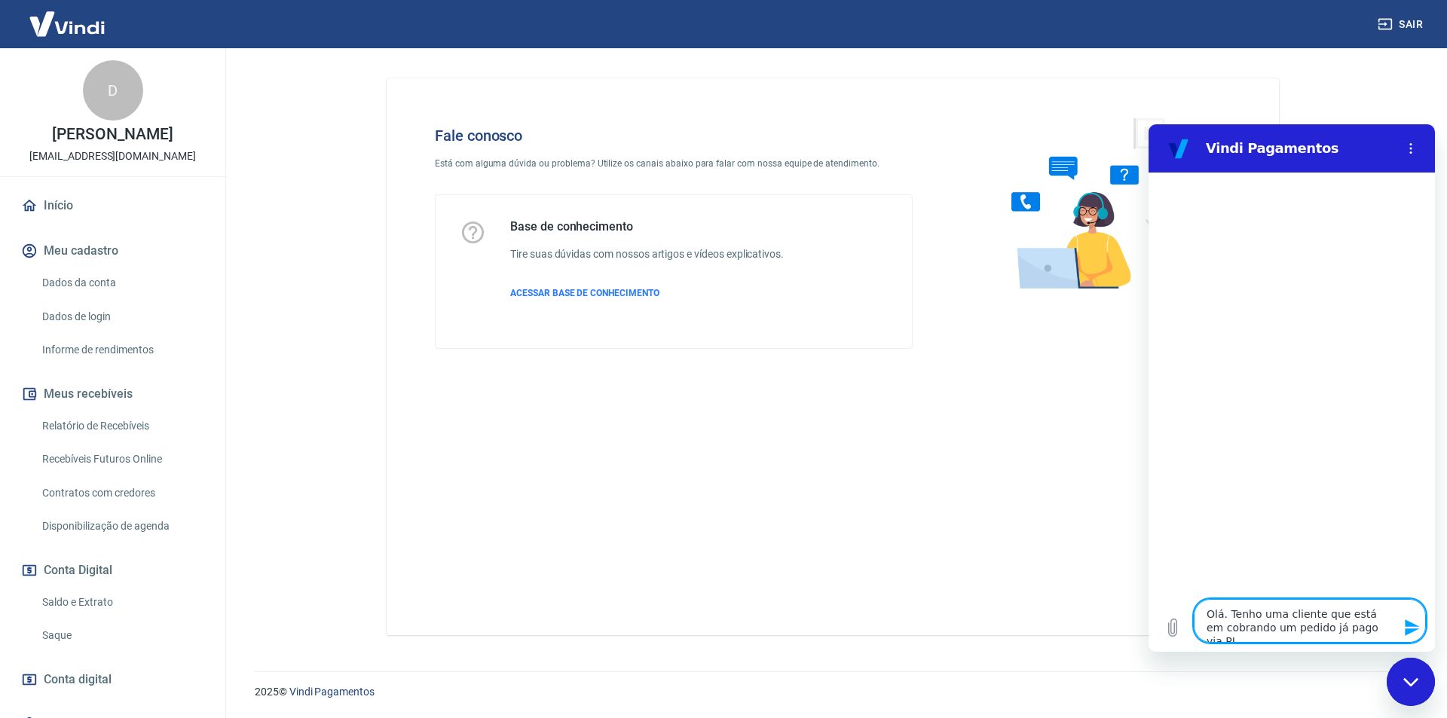
type textarea "x"
click at [1382, 628] on textarea "Olá. Tenho uma cliente que está em cobrando um pedido já pago via PIX" at bounding box center [1310, 621] width 232 height 44
type textarea "Olá. Tenho uma cliente que está em cobrando um pedido já pago via PIX"
type textarea "x"
type textarea "Olá. Tenho uma cliente que está em cobrando um pedido já pago via PIX e"
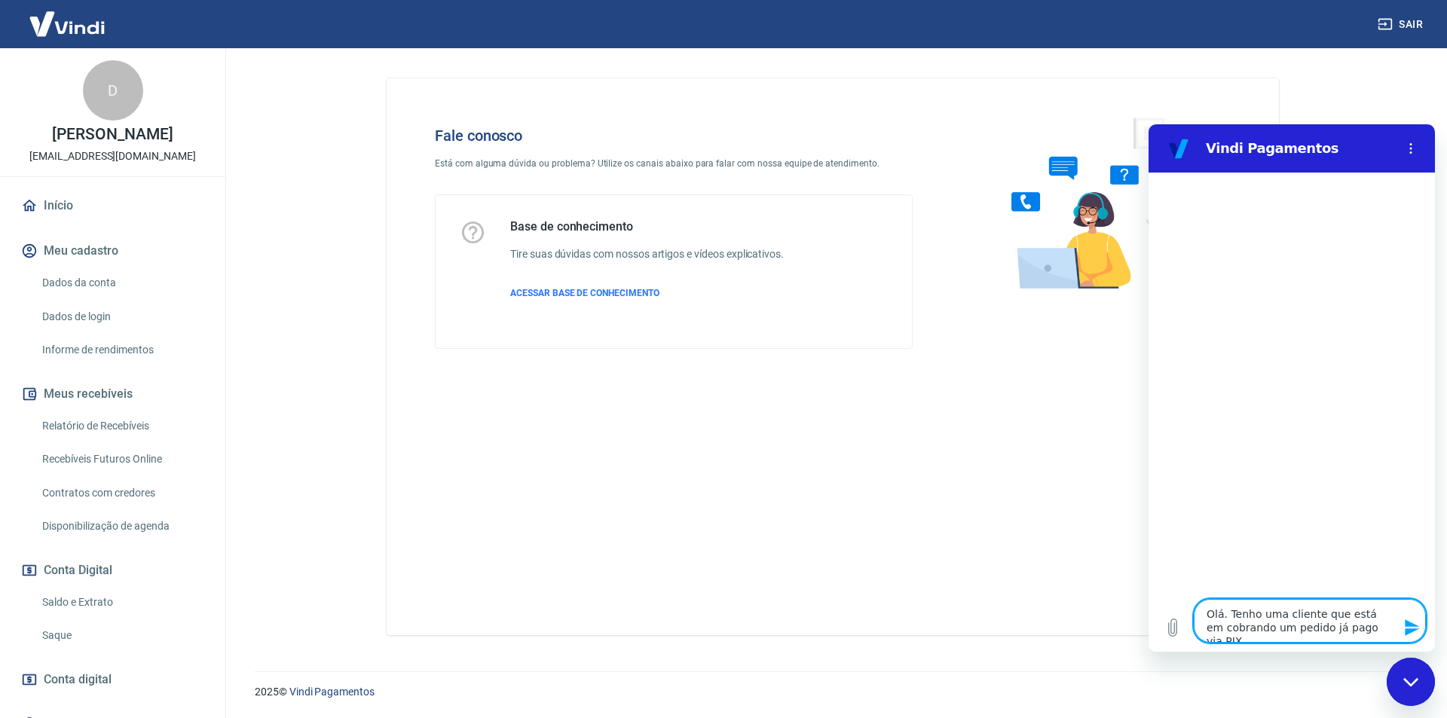
type textarea "x"
type textarea "Olá. Tenho uma cliente que está em cobrando um pedido já pago via PIX e"
type textarea "x"
type textarea "Olá. Tenho uma cliente que está em cobrando um pedido já pago via PIX e m"
type textarea "x"
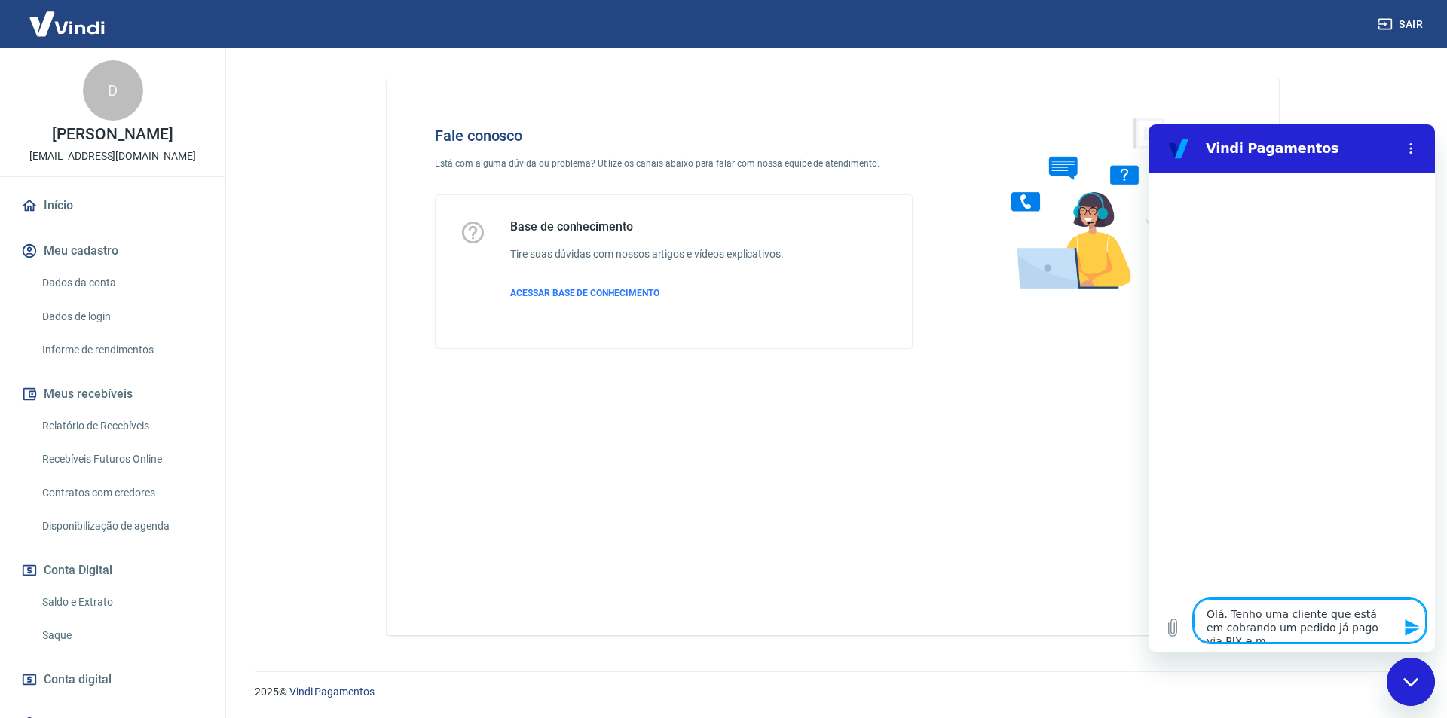
type textarea "Olá. Tenho uma cliente que está em cobrando um pedido já pago via PIX e me"
type textarea "x"
type textarea "Olá. Tenho uma cliente que está em cobrando um pedido já pago via PIX e me"
type textarea "x"
type textarea "Olá. Tenho uma cliente que está em cobrando um pedido já pago via PIX e me e"
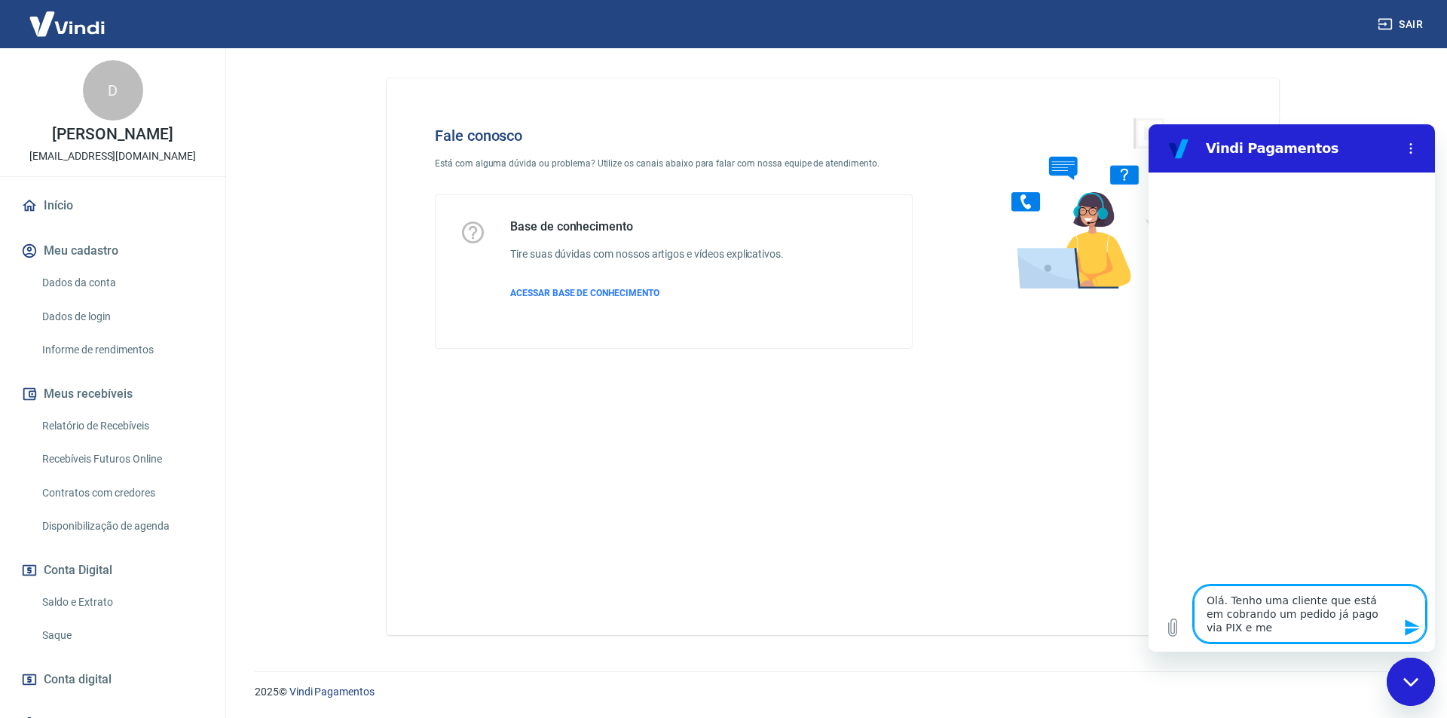
type textarea "x"
type textarea "Olá. Tenho uma cliente que está em cobrando um pedido já pago via PIX e me en"
type textarea "x"
type textarea "Olá. Tenho uma cliente que está em cobrando um pedido já pago via PIX e me env"
type textarea "x"
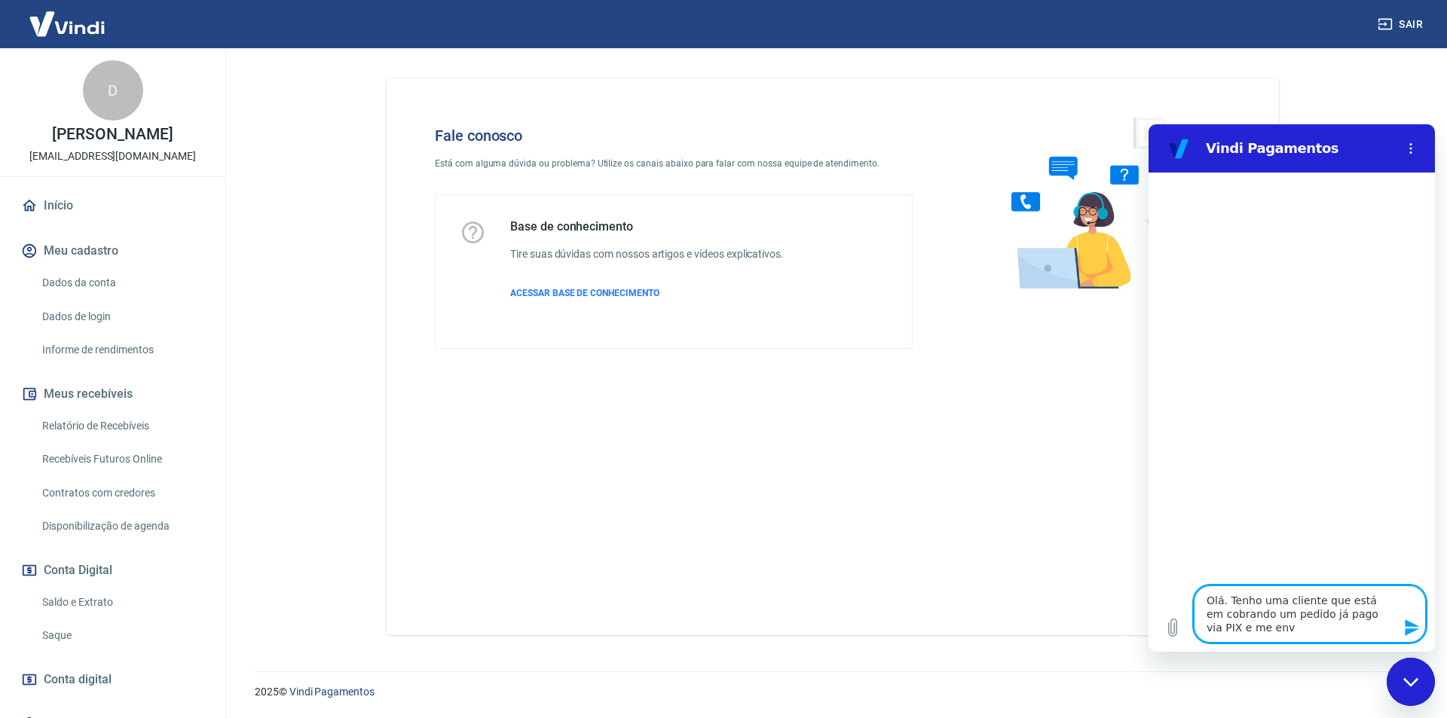
type textarea "Olá. Tenho uma cliente que está em cobrando um pedido já pago via PIX e me envo"
type textarea "x"
type textarea "Olá. Tenho uma cliente que está em cobrando um pedido já pago via PIX e me envou"
type textarea "x"
type textarea "Olá. Tenho uma cliente que está em cobrando um pedido já pago via PIX e me envo"
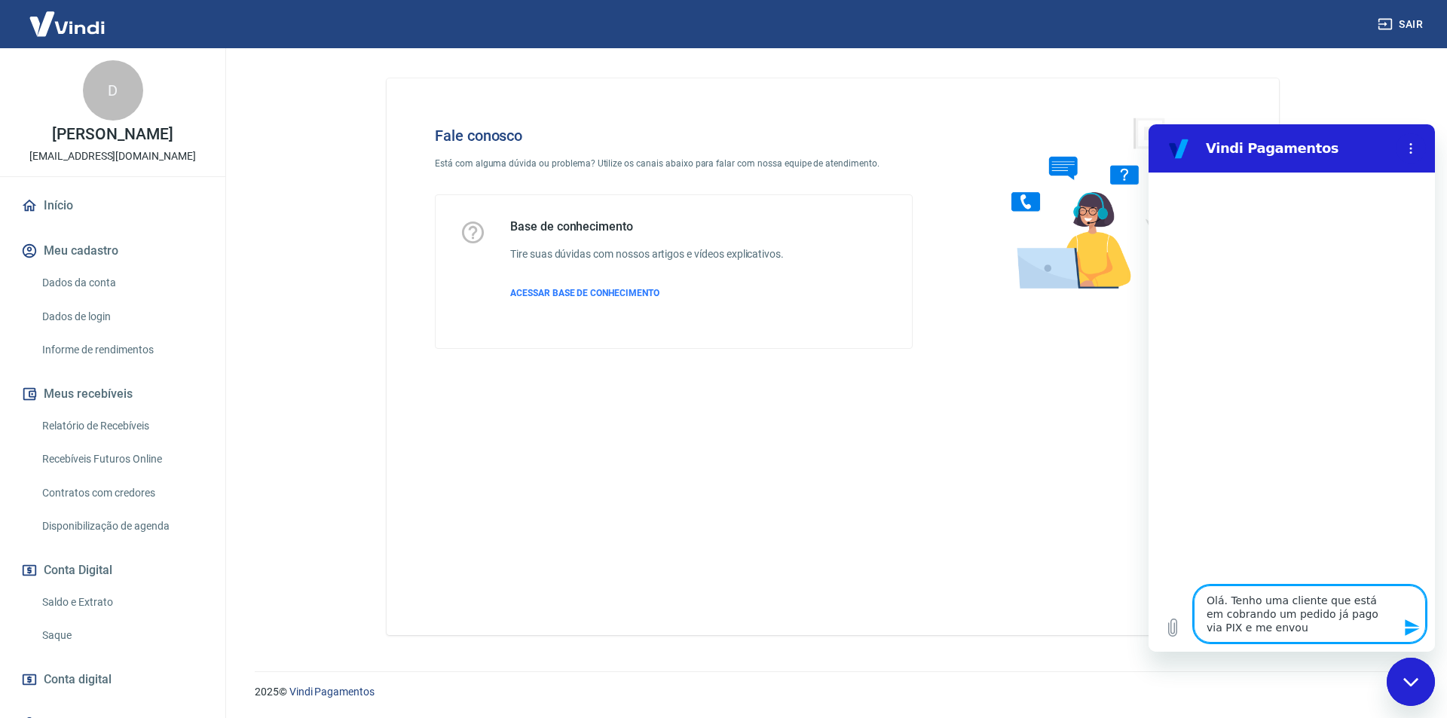
type textarea "x"
type textarea "Olá. Tenho uma cliente que está em cobrando um pedido já pago via PIX e me env"
type textarea "x"
type textarea "Olá. Tenho uma cliente que está em cobrando um pedido já pago via PIX e me envi"
type textarea "x"
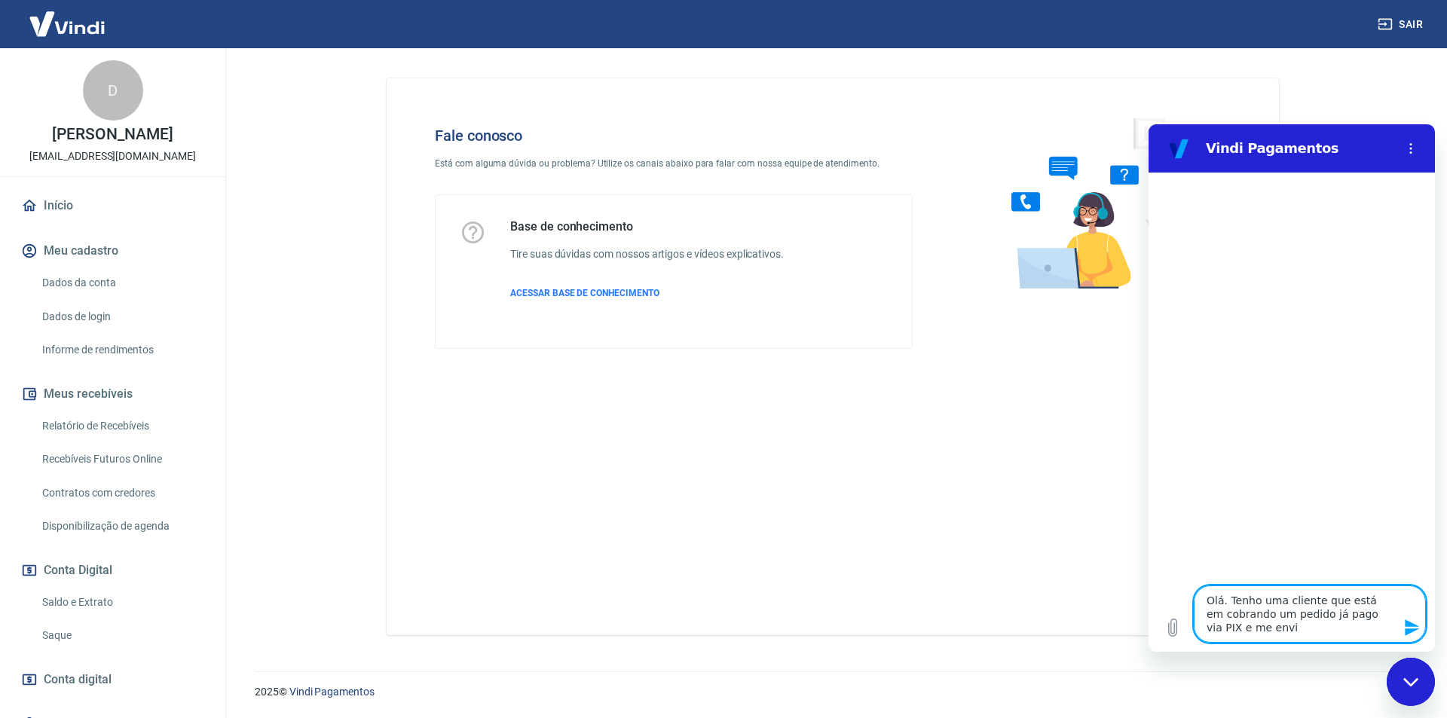
type textarea "Olá. Tenho uma cliente que está em cobrando um pedido já pago via PIX e me envio"
type textarea "x"
type textarea "Olá. Tenho uma cliente que está em cobrando um pedido já pago via PIX e me envi…"
type textarea "x"
type textarea "Olá. Tenho uma cliente que está em cobrando um pedido já pago via PIX e me envi…"
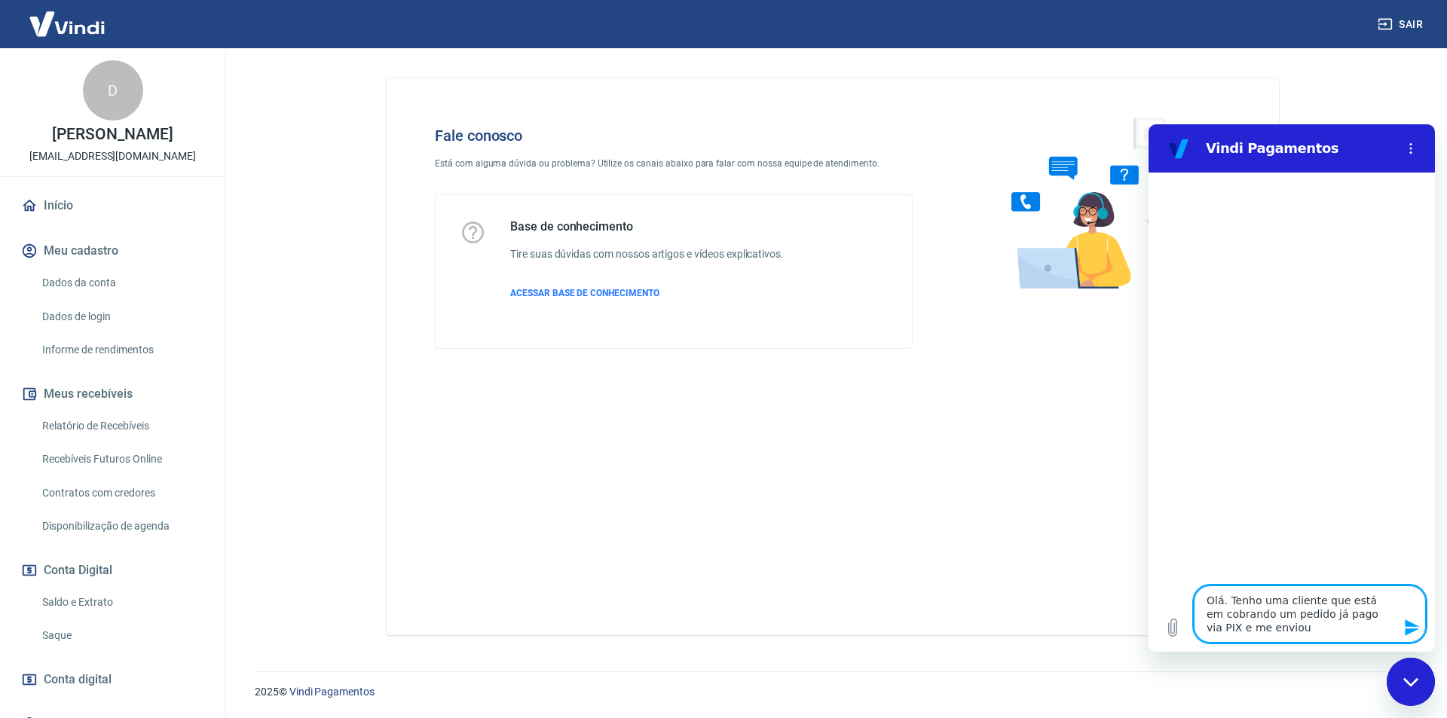
type textarea "x"
type textarea "Olá. Tenho uma cliente que está em cobrando um pedido já pago via PIX e me envi…"
type textarea "x"
type textarea "Olá. Tenho uma cliente que está em cobrando um pedido já pago via PIX e me envi…"
type textarea "x"
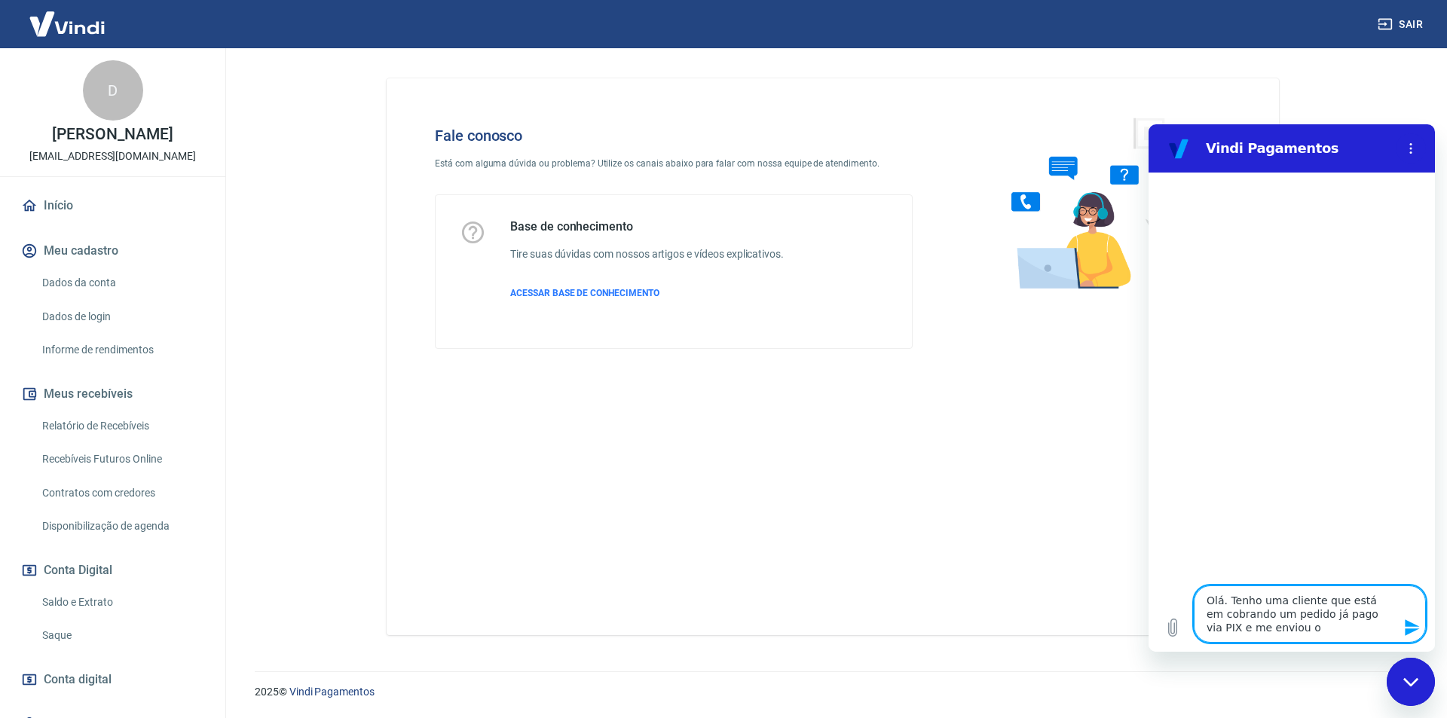
type textarea "Olá. Tenho uma cliente que está em cobrando um pedido já pago via PIX e me envi…"
type textarea "x"
type textarea "Olá. Tenho uma cliente que está em cobrando um pedido já pago via PIX e me envi…"
type textarea "x"
type textarea "Olá. Tenho uma cliente que está em cobrando um pedido já pago via PIX e me envi…"
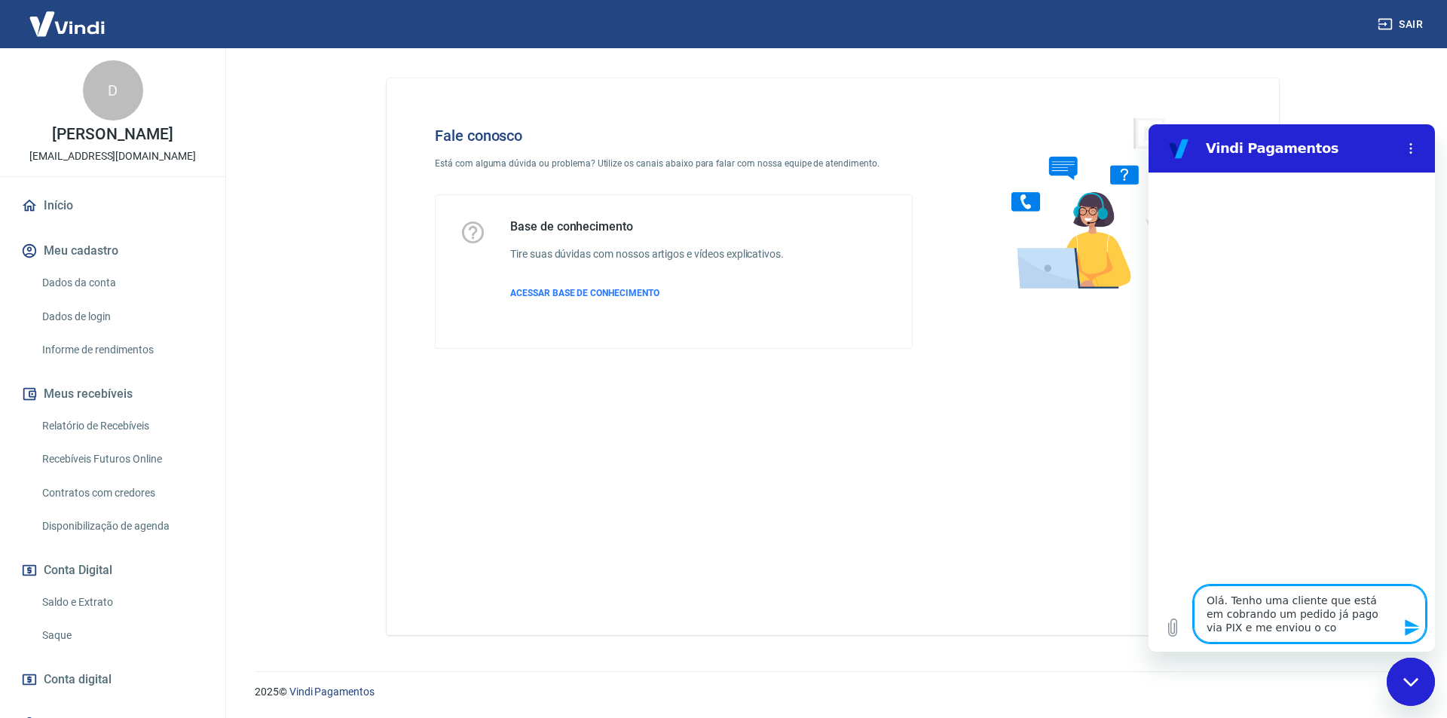
type textarea "x"
type textarea "Olá. Tenho uma cliente que está em cobrando um pedido já pago via PIX e me envi…"
type textarea "x"
type textarea "Olá. Tenho uma cliente que está em cobrando um pedido já pago via PIX e me envi…"
type textarea "x"
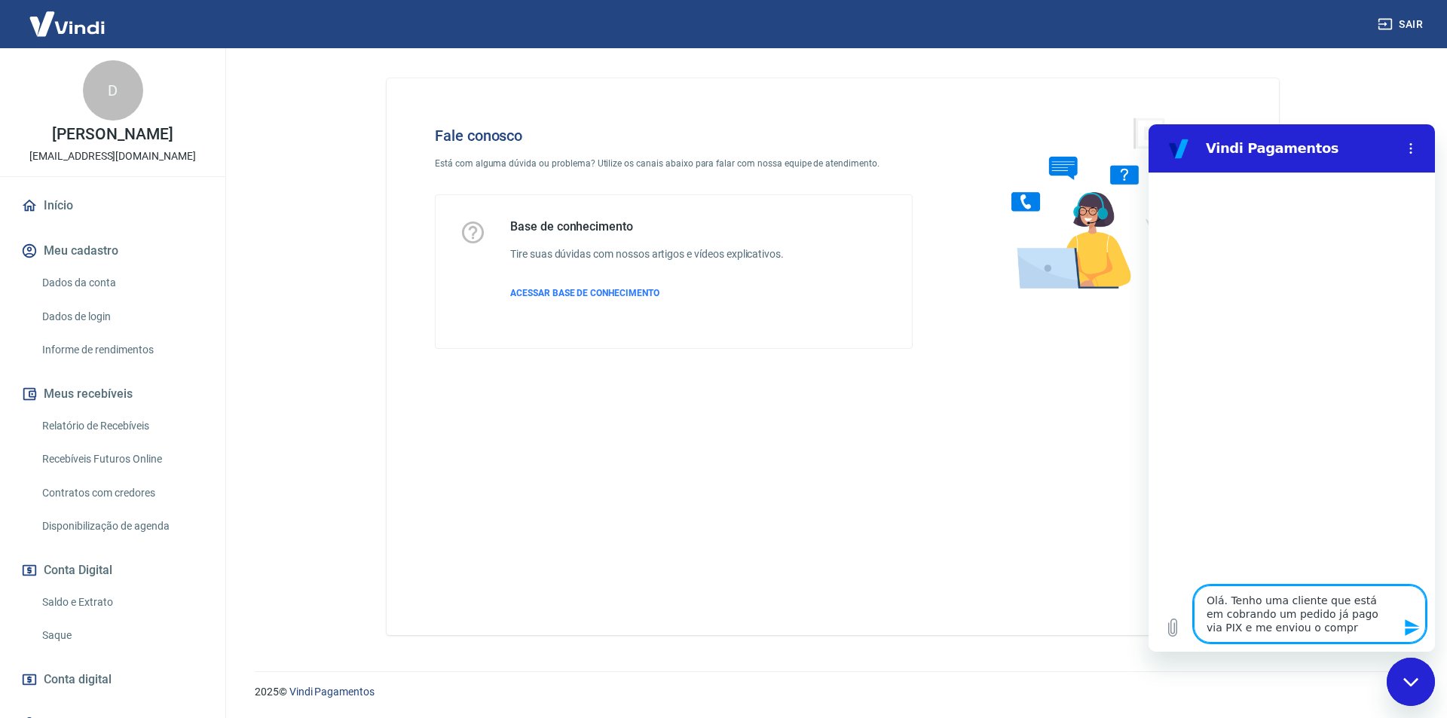
type textarea "Olá. Tenho uma cliente que está em cobrando um pedido já pago via PIX e me envi…"
type textarea "x"
click at [1331, 633] on textarea "Olá. Tenho uma cliente que está em cobrando um pedido já pago via PIX e me envi…" at bounding box center [1310, 600] width 232 height 84
click at [1178, 627] on icon "Carregar arquivo" at bounding box center [1172, 628] width 18 height 18
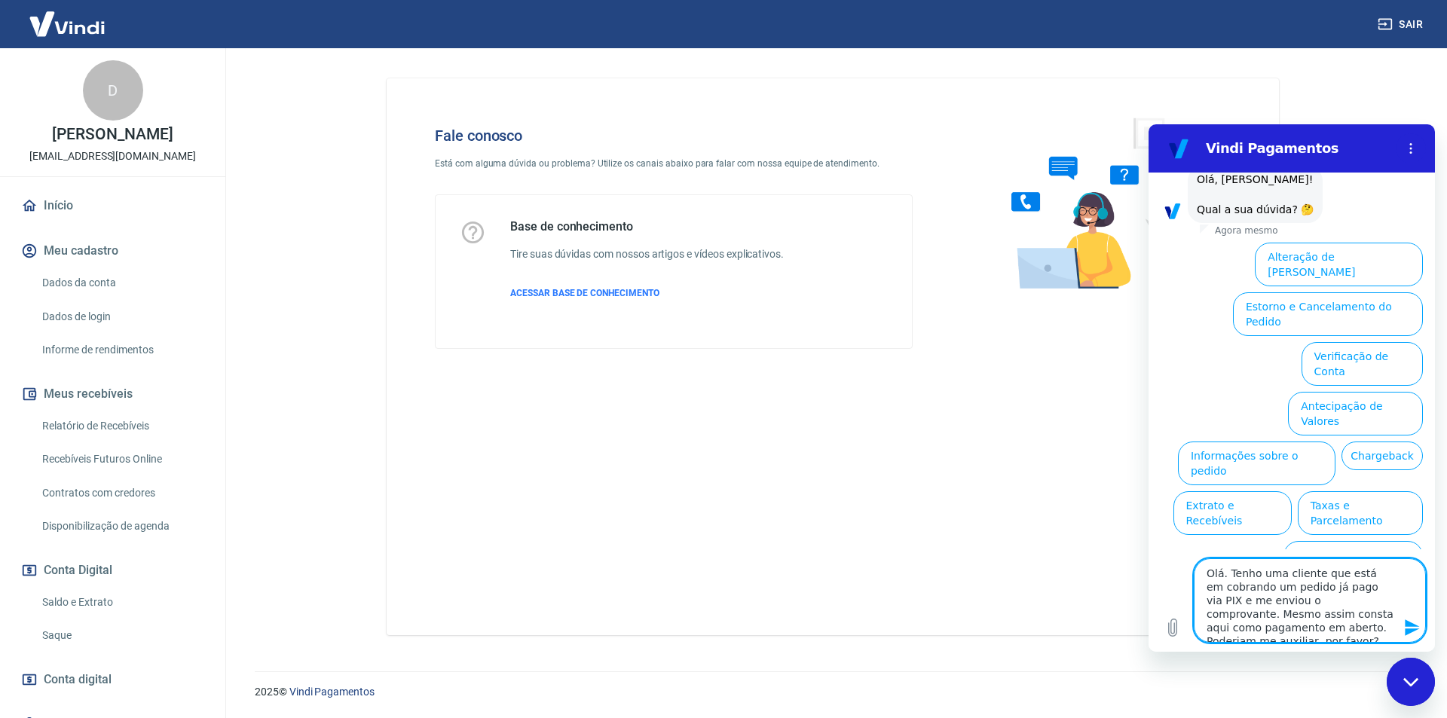
scroll to position [173, 0]
click at [1402, 627] on button "Enviar mensagem" at bounding box center [1410, 628] width 30 height 30
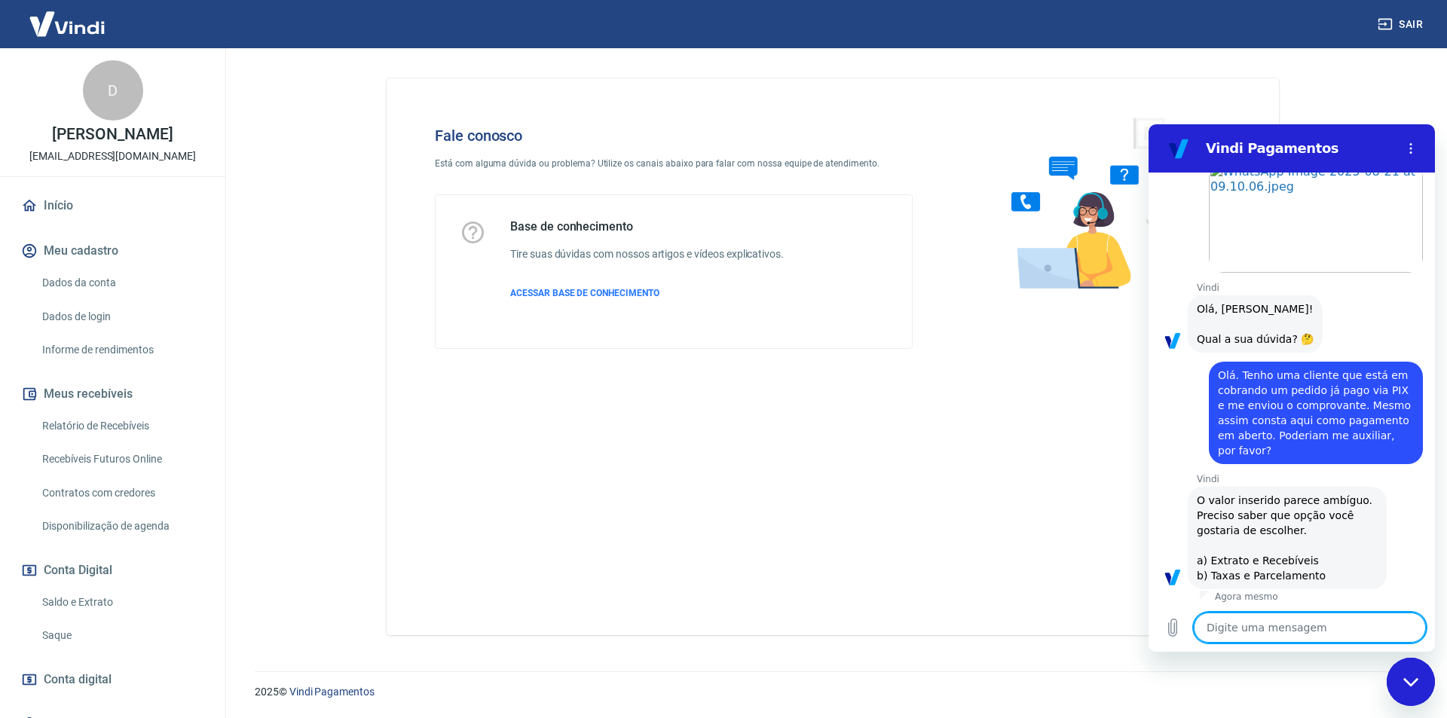
scroll to position [43, 0]
click at [1330, 619] on textarea at bounding box center [1310, 628] width 232 height 30
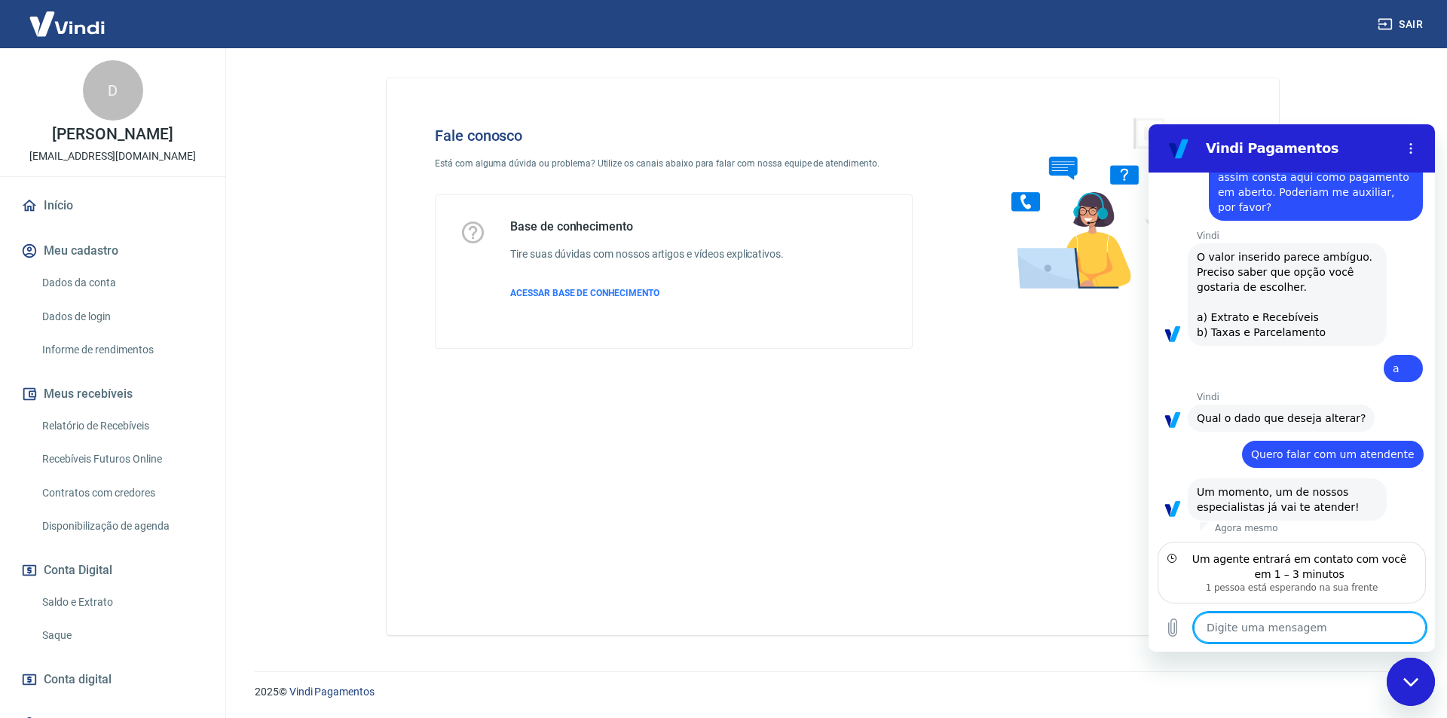
scroll to position [286, 0]
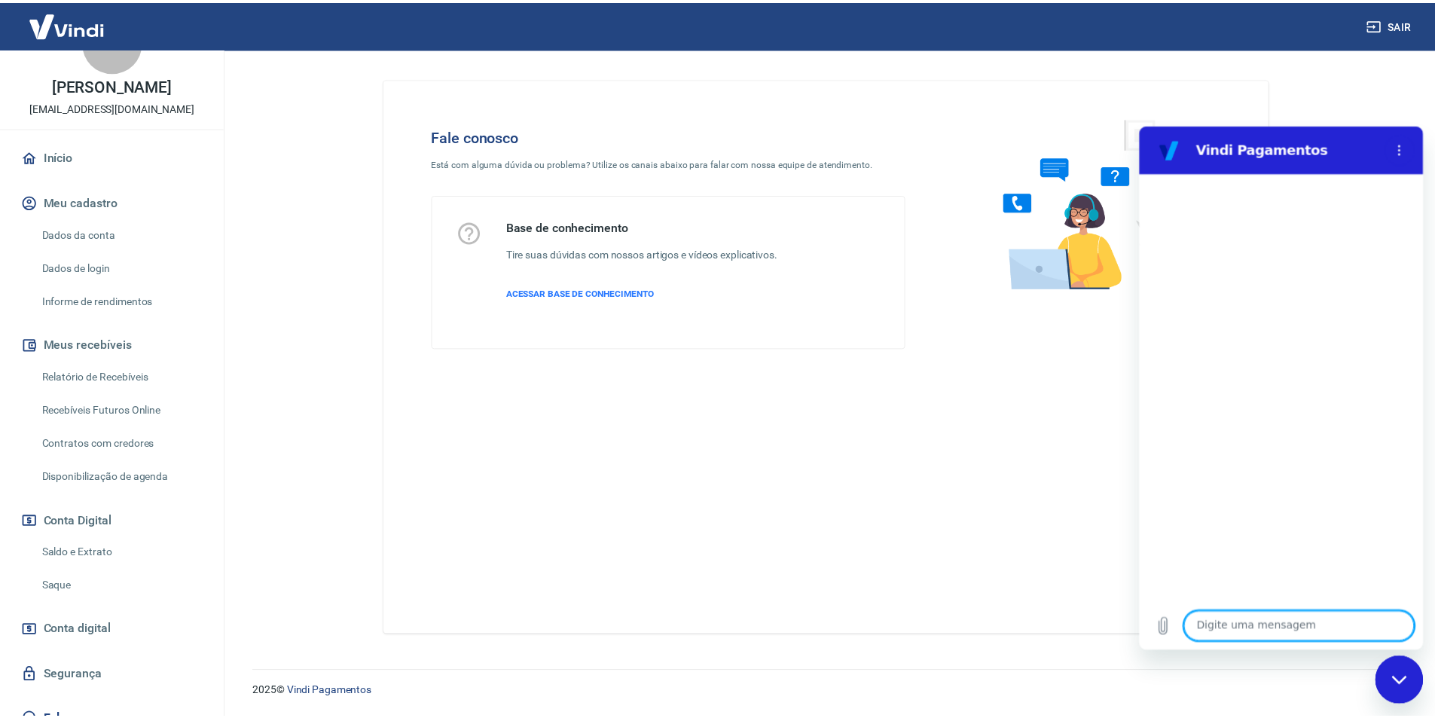
scroll to position [75, 0]
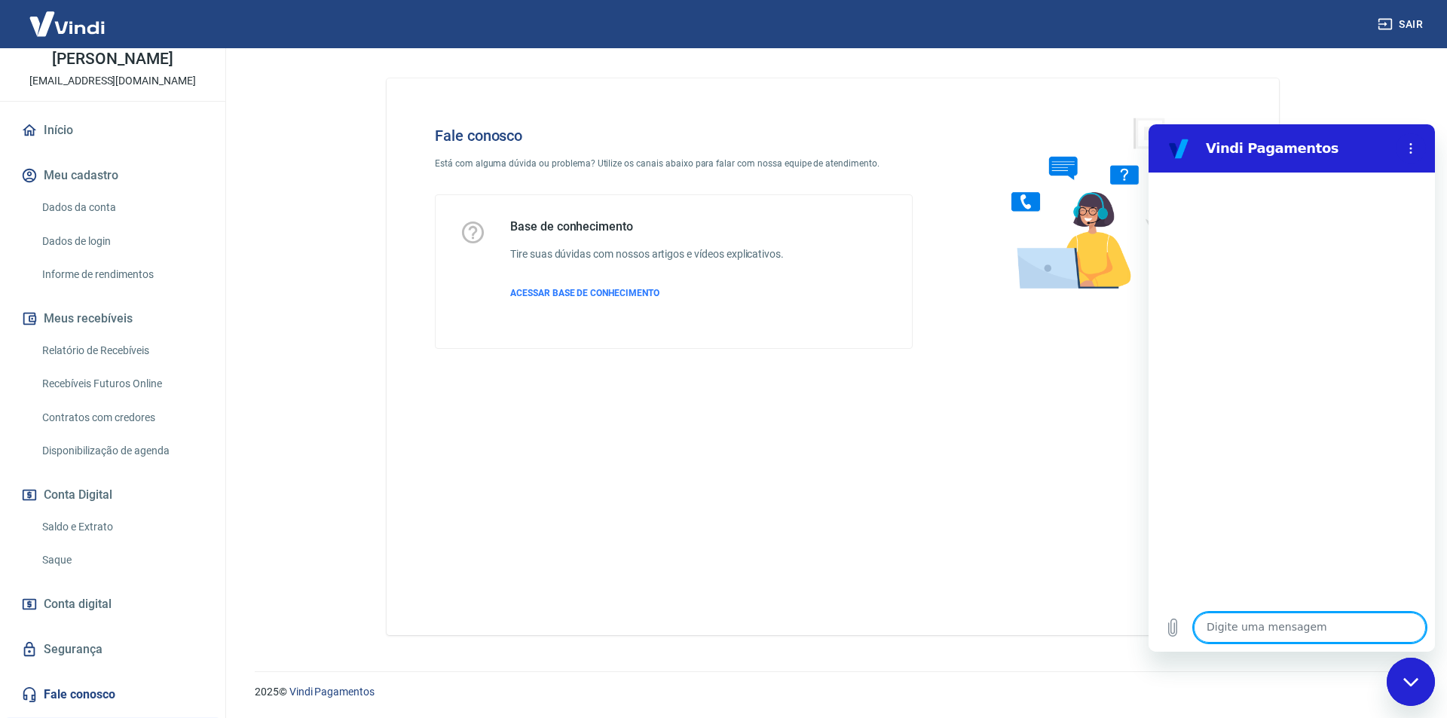
click at [115, 317] on button "Meus recebíveis" at bounding box center [112, 318] width 189 height 33
click at [136, 345] on link "Relatório de Recebíveis" at bounding box center [121, 350] width 171 height 31
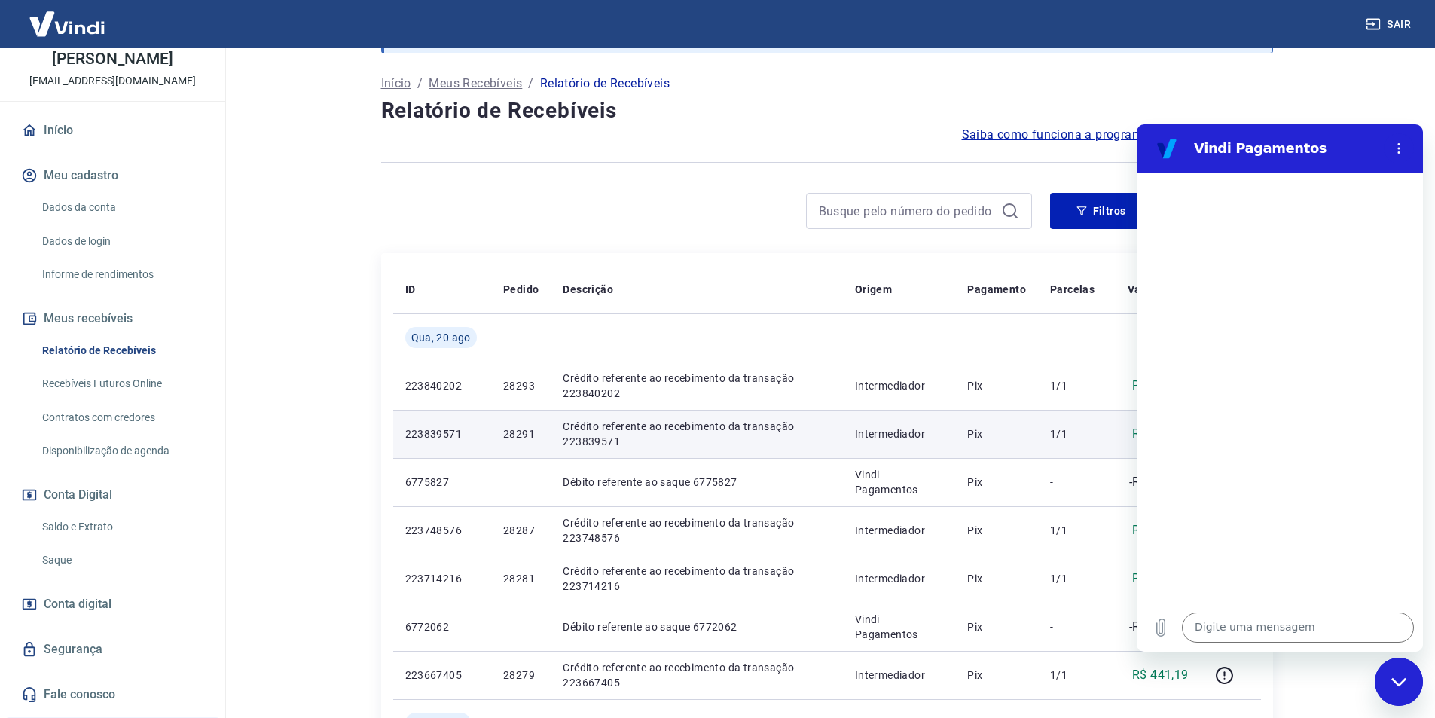
scroll to position [151, 0]
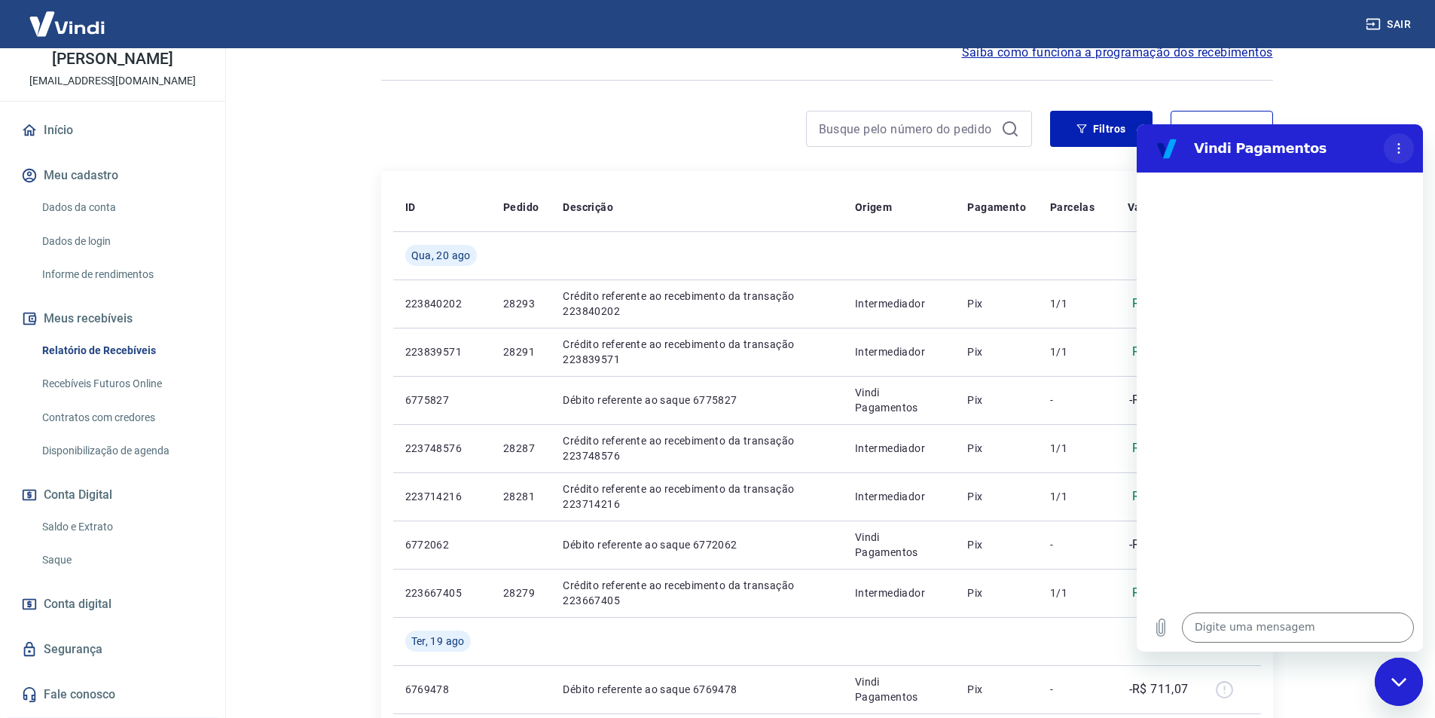
click at [1392, 148] on button "Menu de opções" at bounding box center [1399, 148] width 30 height 30
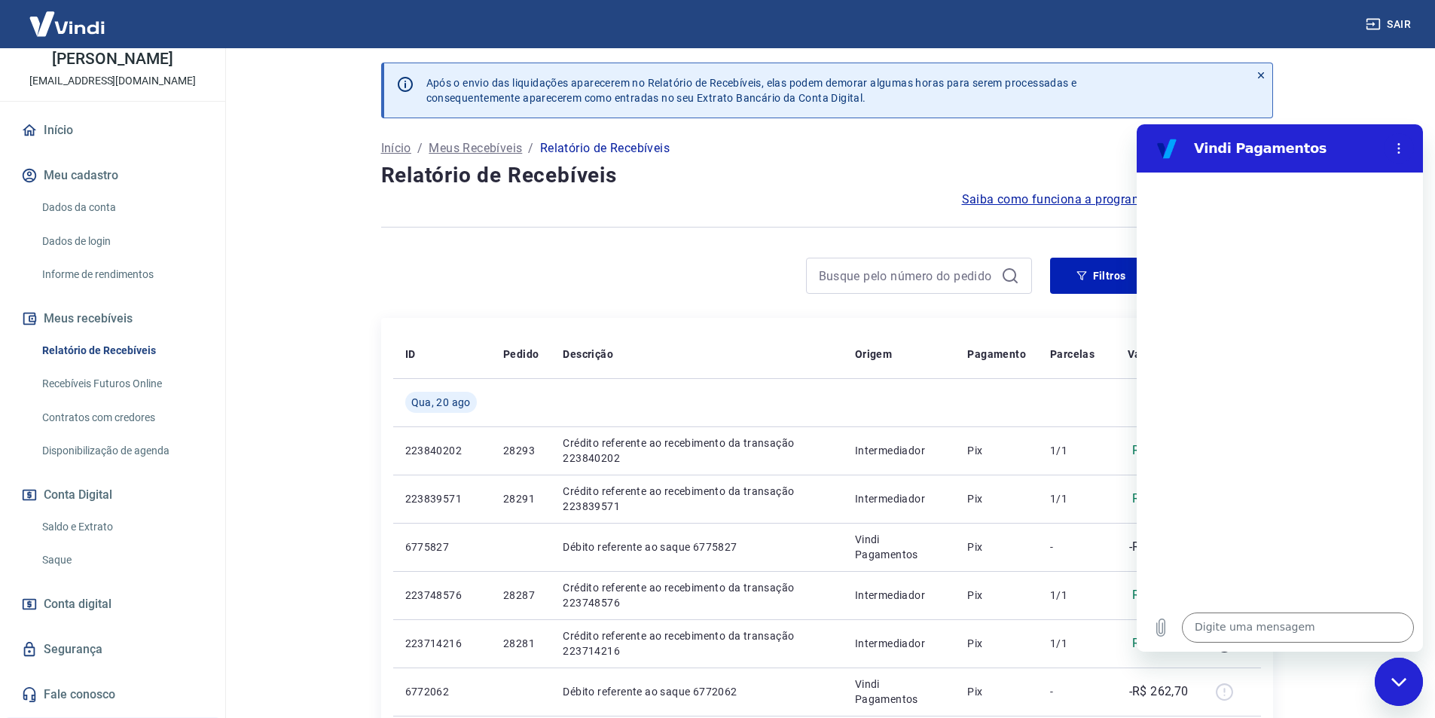
scroll to position [6, 0]
click at [934, 267] on input at bounding box center [907, 273] width 176 height 23
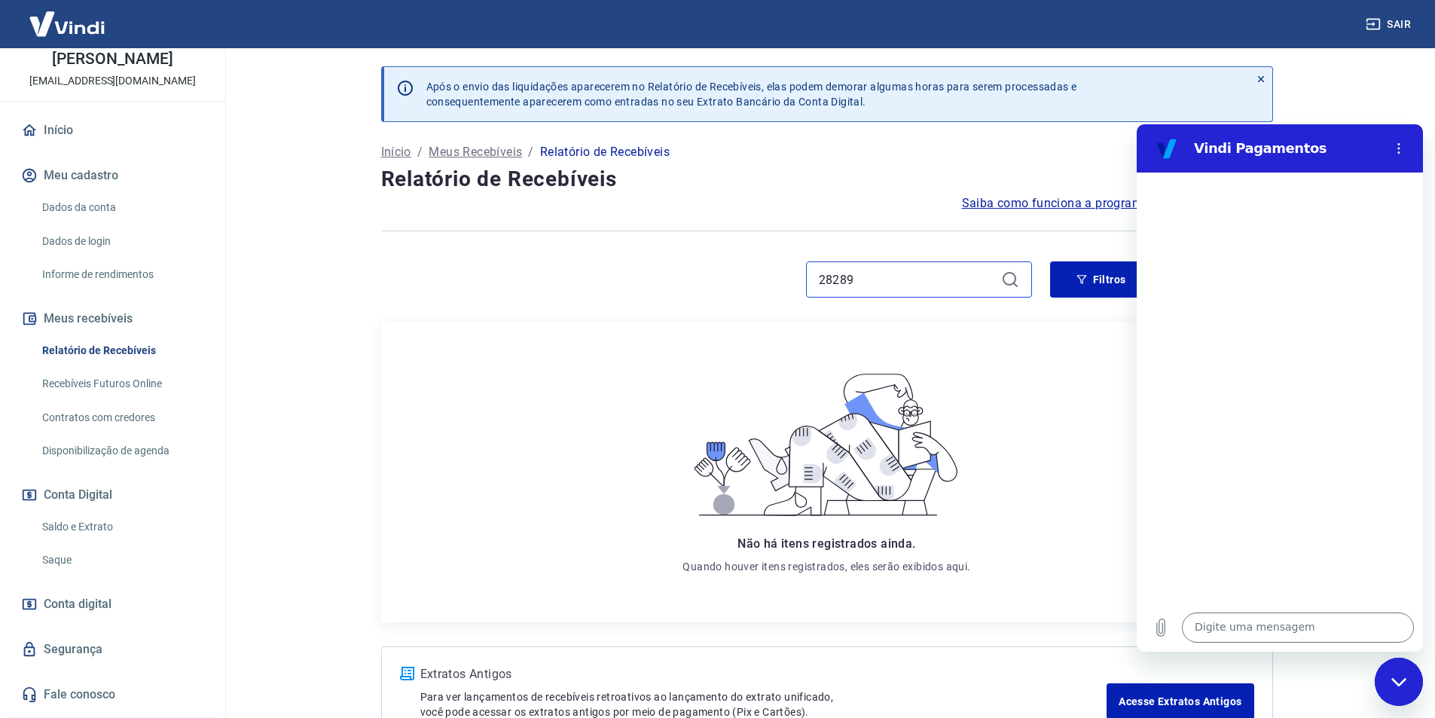
type input "28289"
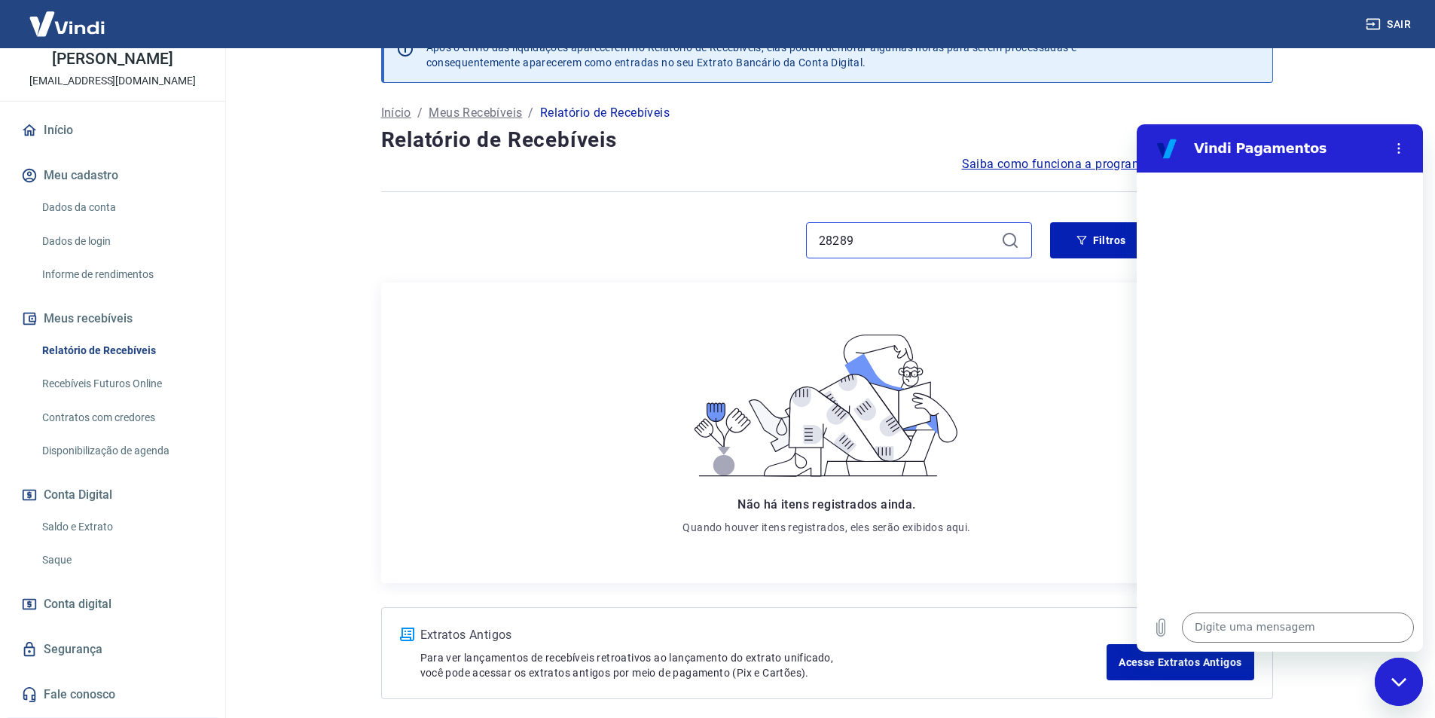
scroll to position [75, 0]
